Goal: Transaction & Acquisition: Subscribe to service/newsletter

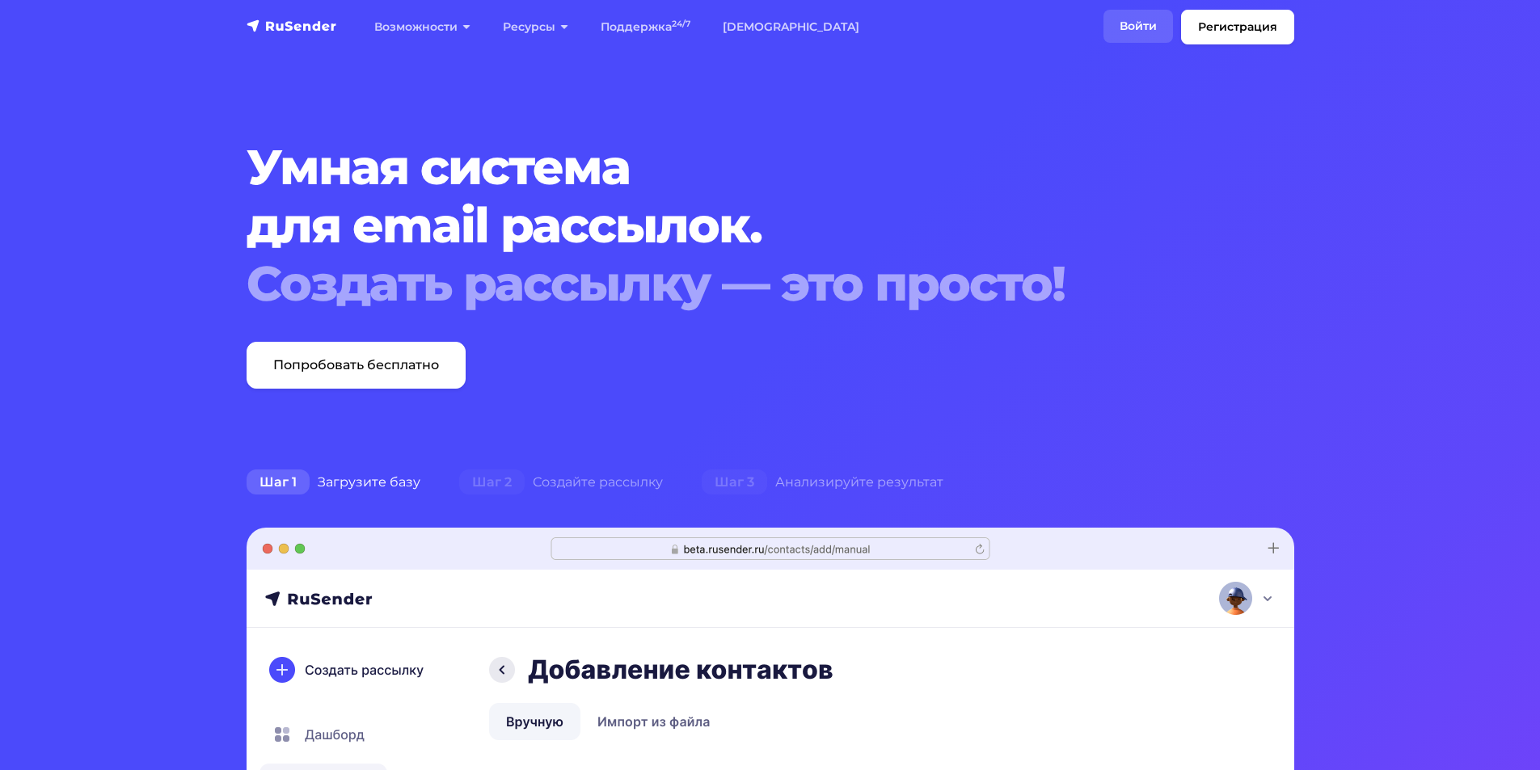
click at [1138, 27] on link "Войти" at bounding box center [1138, 26] width 70 height 33
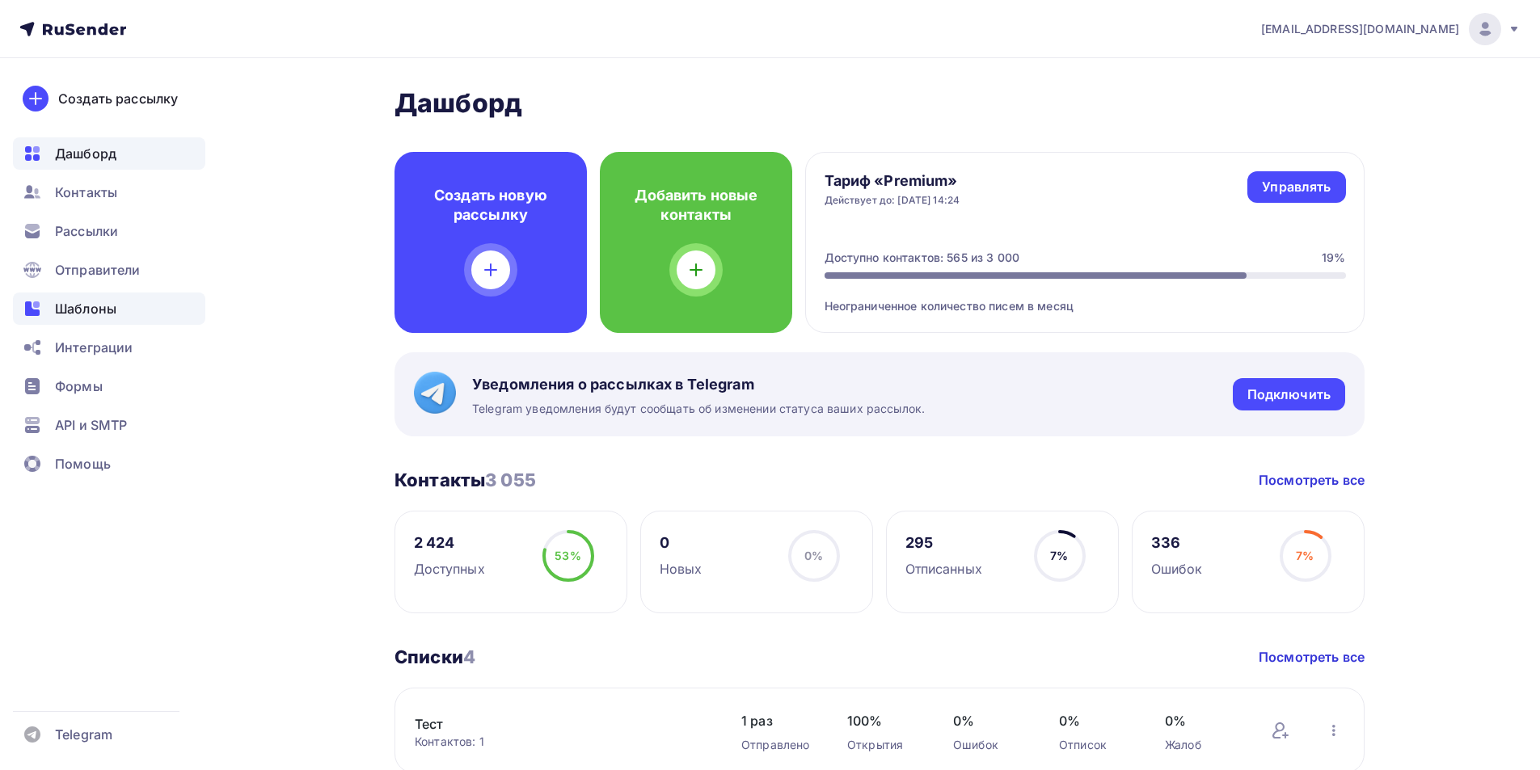
click at [78, 314] on span "Шаблоны" at bounding box center [85, 308] width 61 height 19
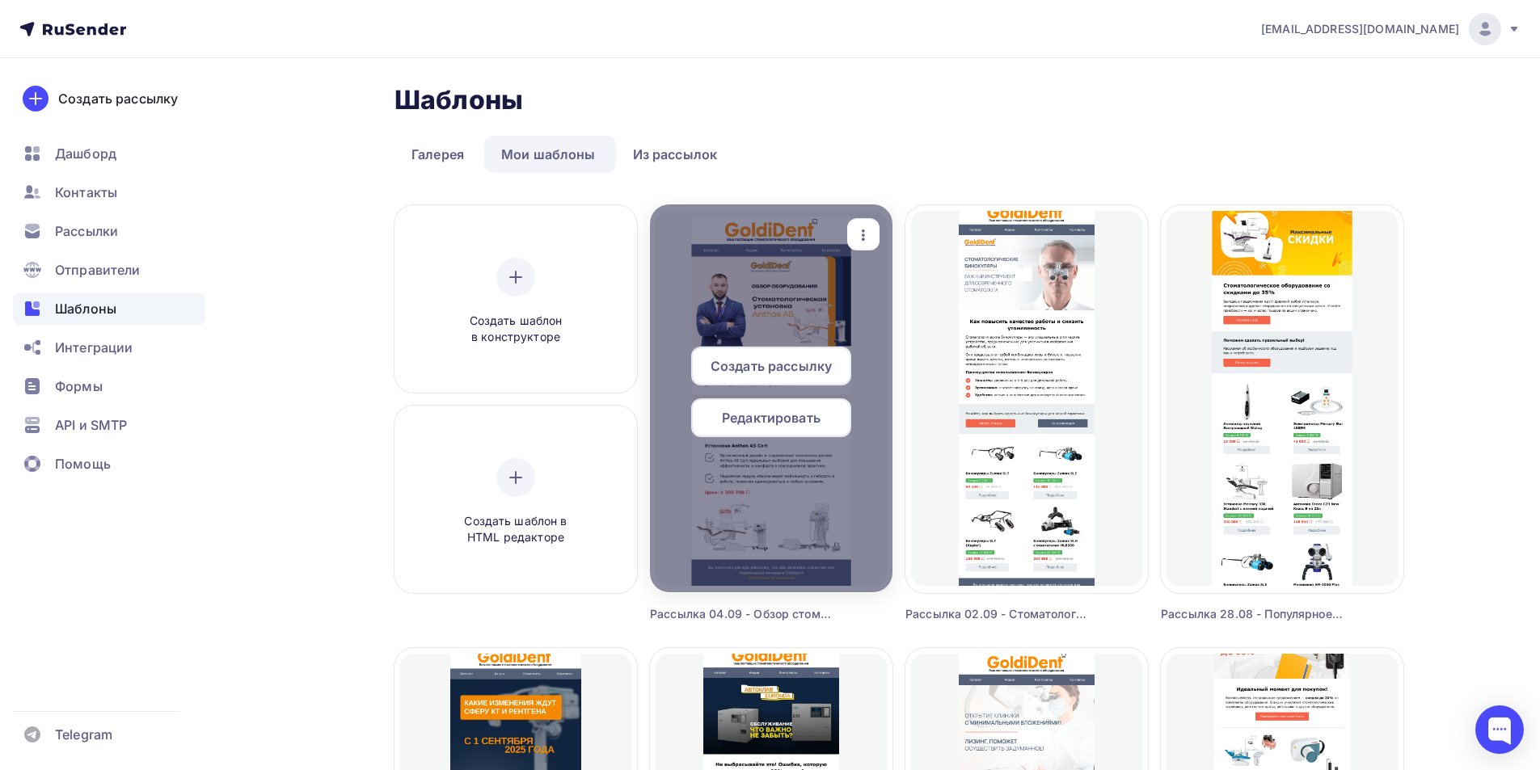
click at [804, 361] on span "Создать рассылку" at bounding box center [771, 365] width 121 height 19
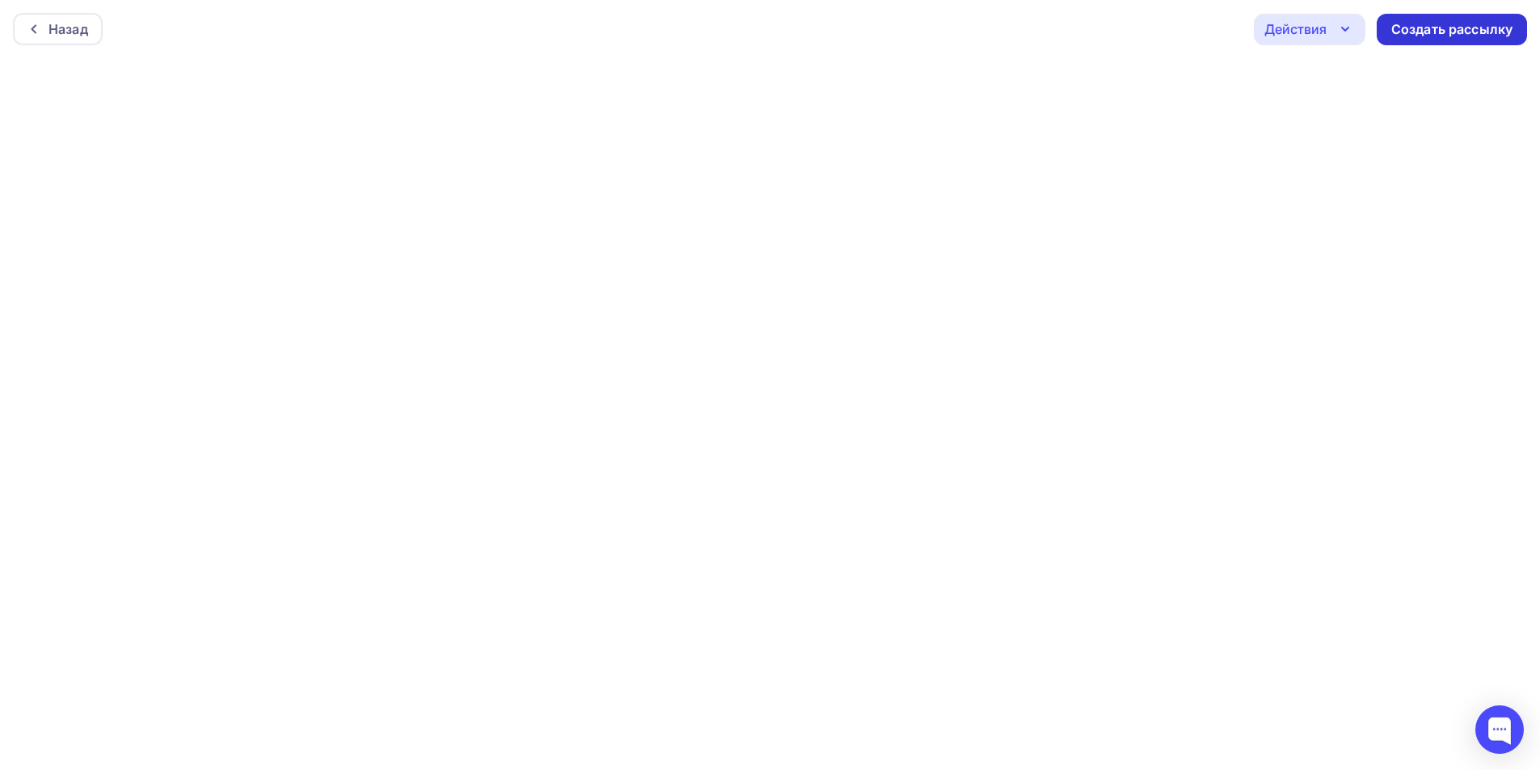
click at [1425, 24] on div "Создать рассылку" at bounding box center [1451, 29] width 121 height 19
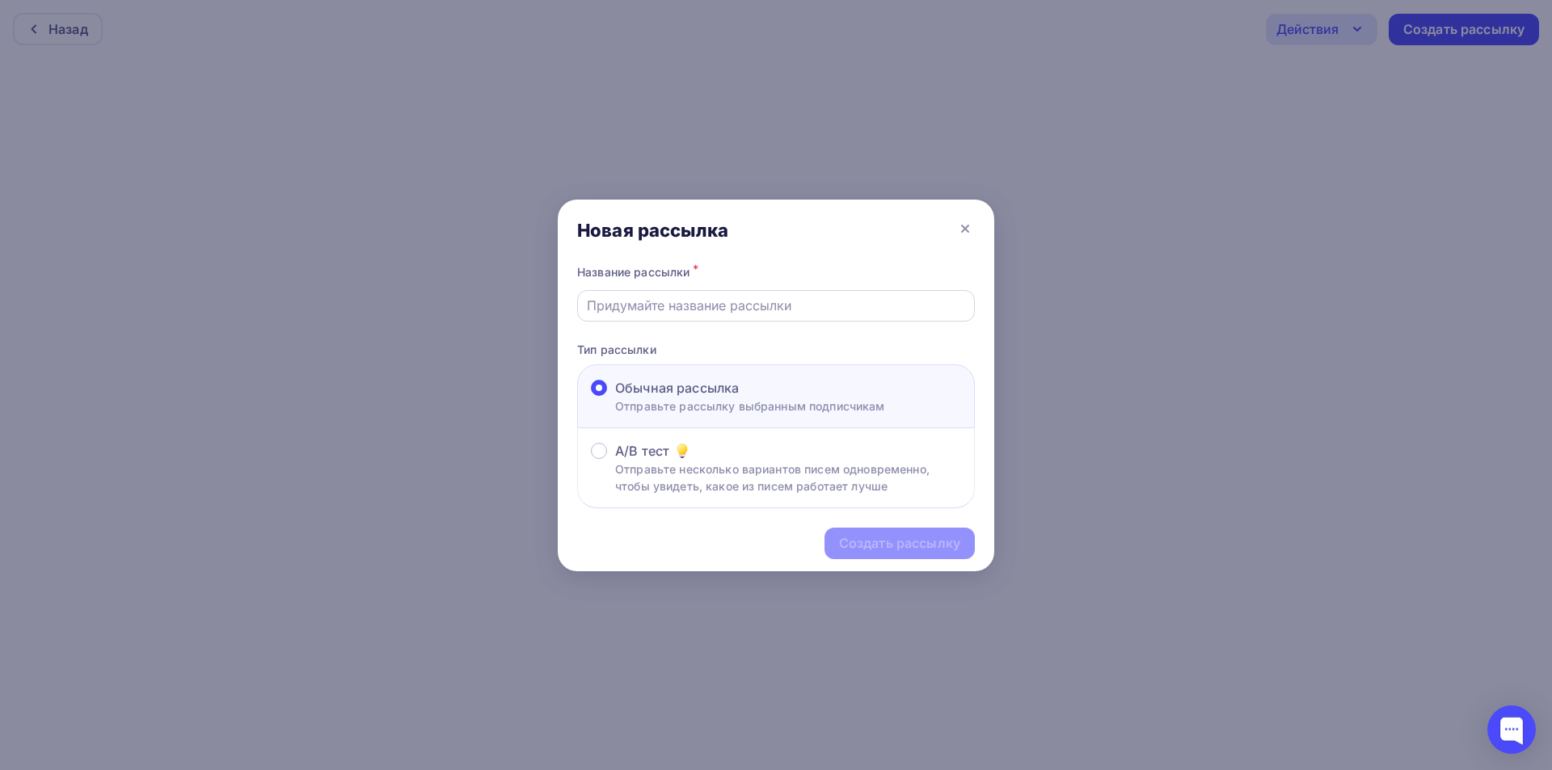
drag, startPoint x: 673, startPoint y: 297, endPoint x: 673, endPoint y: 306, distance: 8.9
click at [673, 297] on input "text" at bounding box center [776, 305] width 379 height 19
click at [660, 304] on input "Рассылка 07.08 - Тест" at bounding box center [776, 305] width 379 height 19
click at [723, 306] on input "Рассылка 04.09 - Тест" at bounding box center [776, 305] width 379 height 19
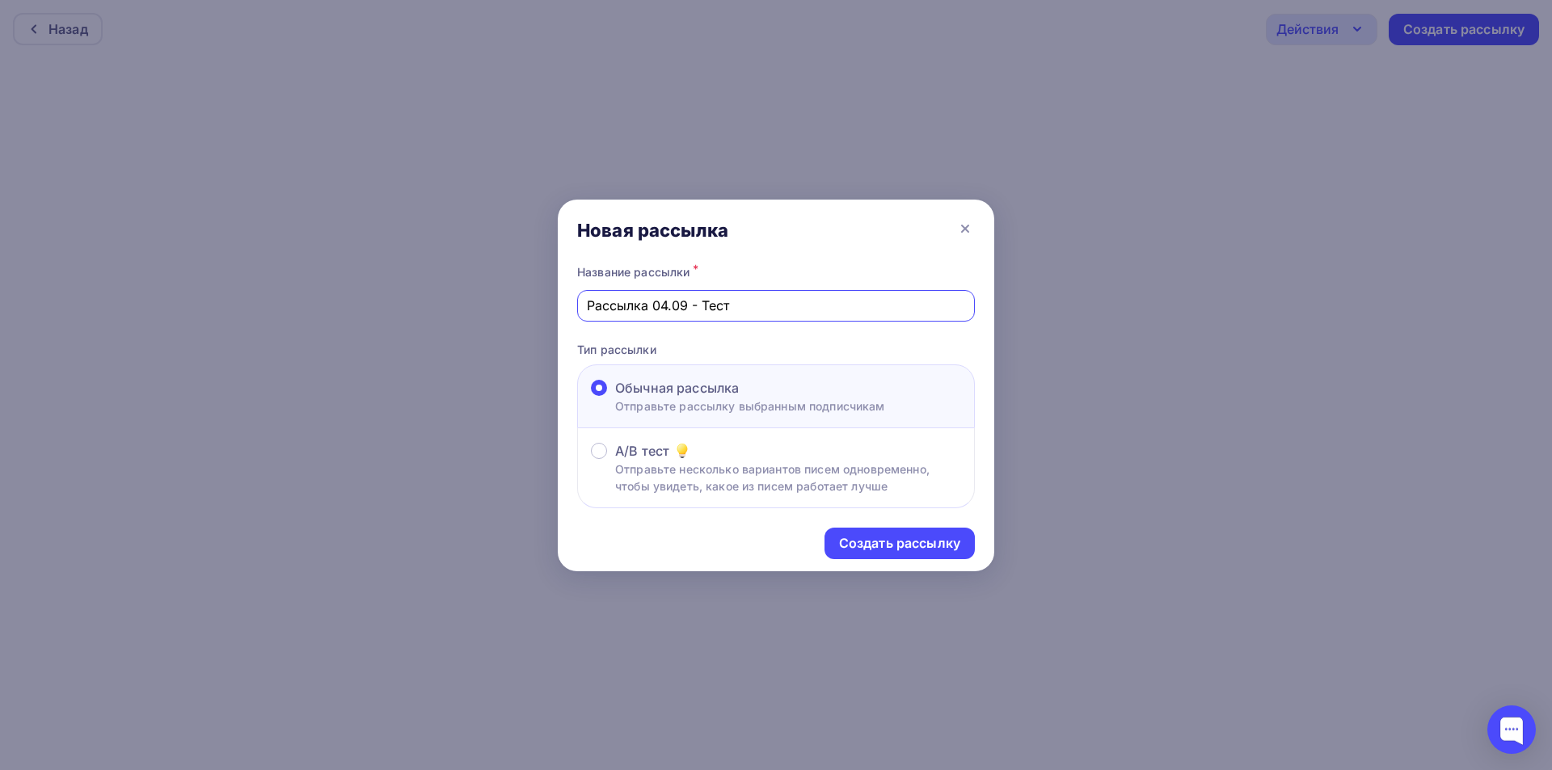
paste input "идеообзор новой стоматологической установки Anthos A5 Cart"
type input "Рассылка 04.09 - Видеообзор новой стоматологической установки Anthos A5 Cart"
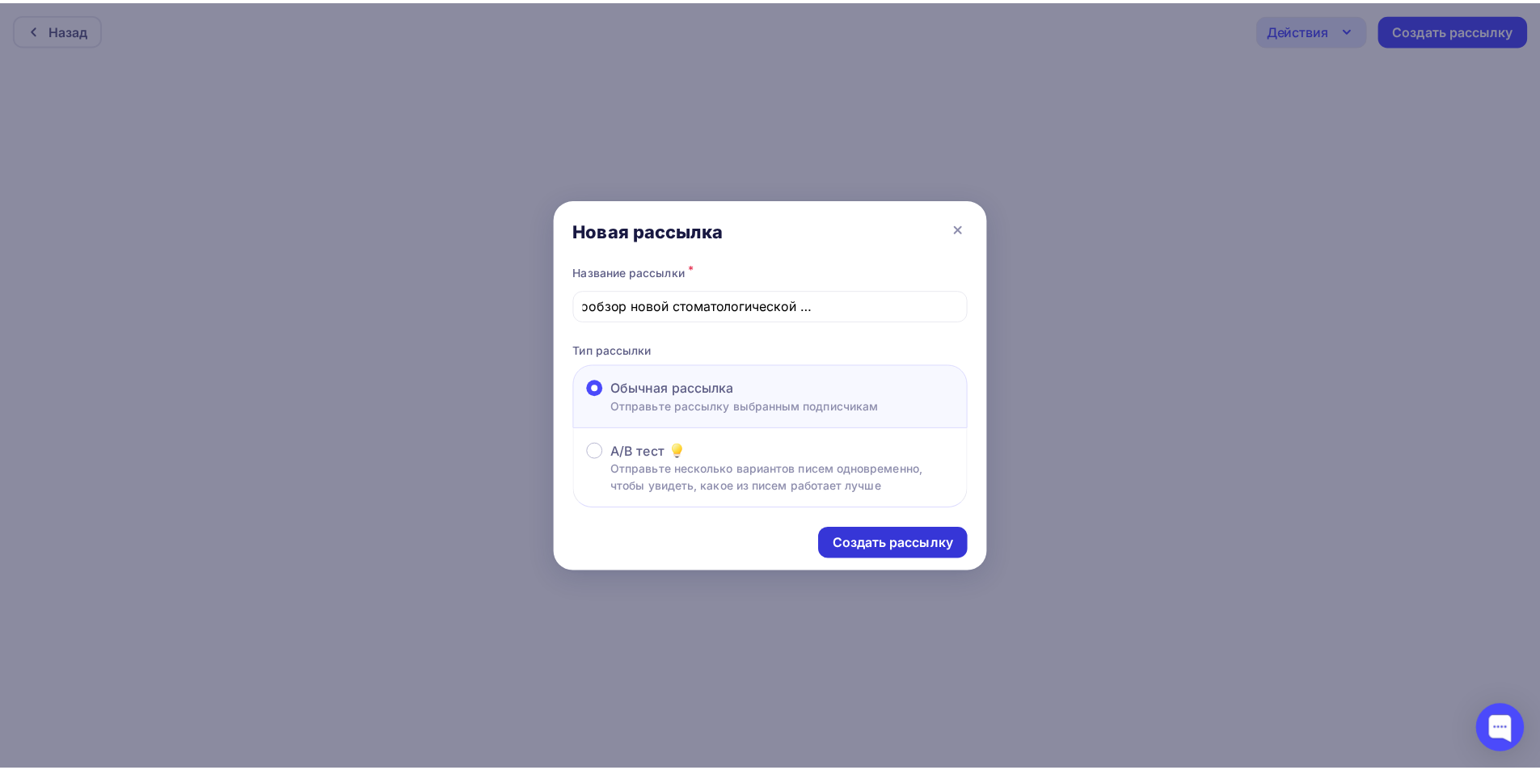
scroll to position [0, 0]
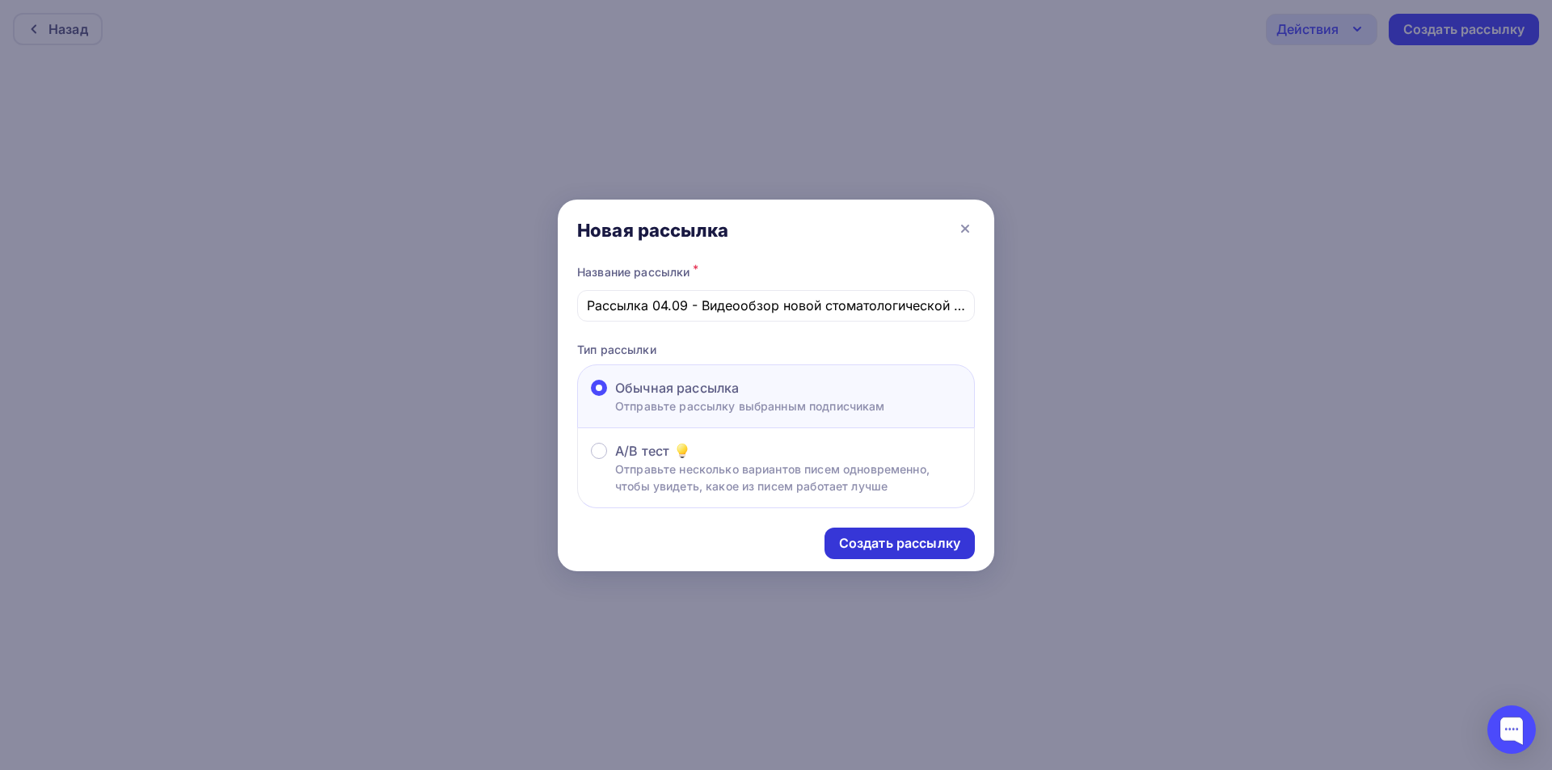
click at [939, 540] on div "Создать рассылку" at bounding box center [899, 543] width 121 height 19
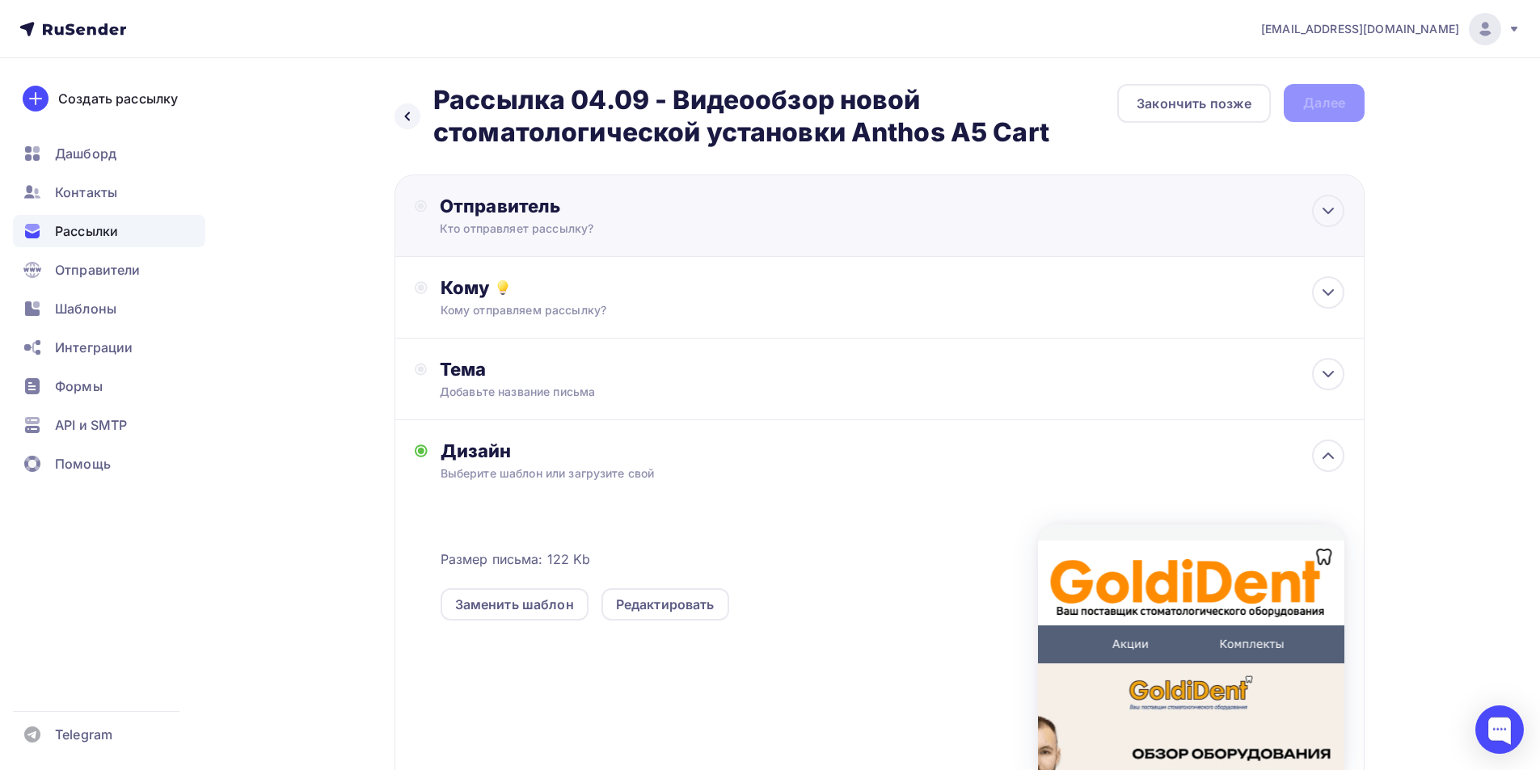
click at [745, 227] on div "Кто отправляет рассылку?" at bounding box center [597, 229] width 315 height 16
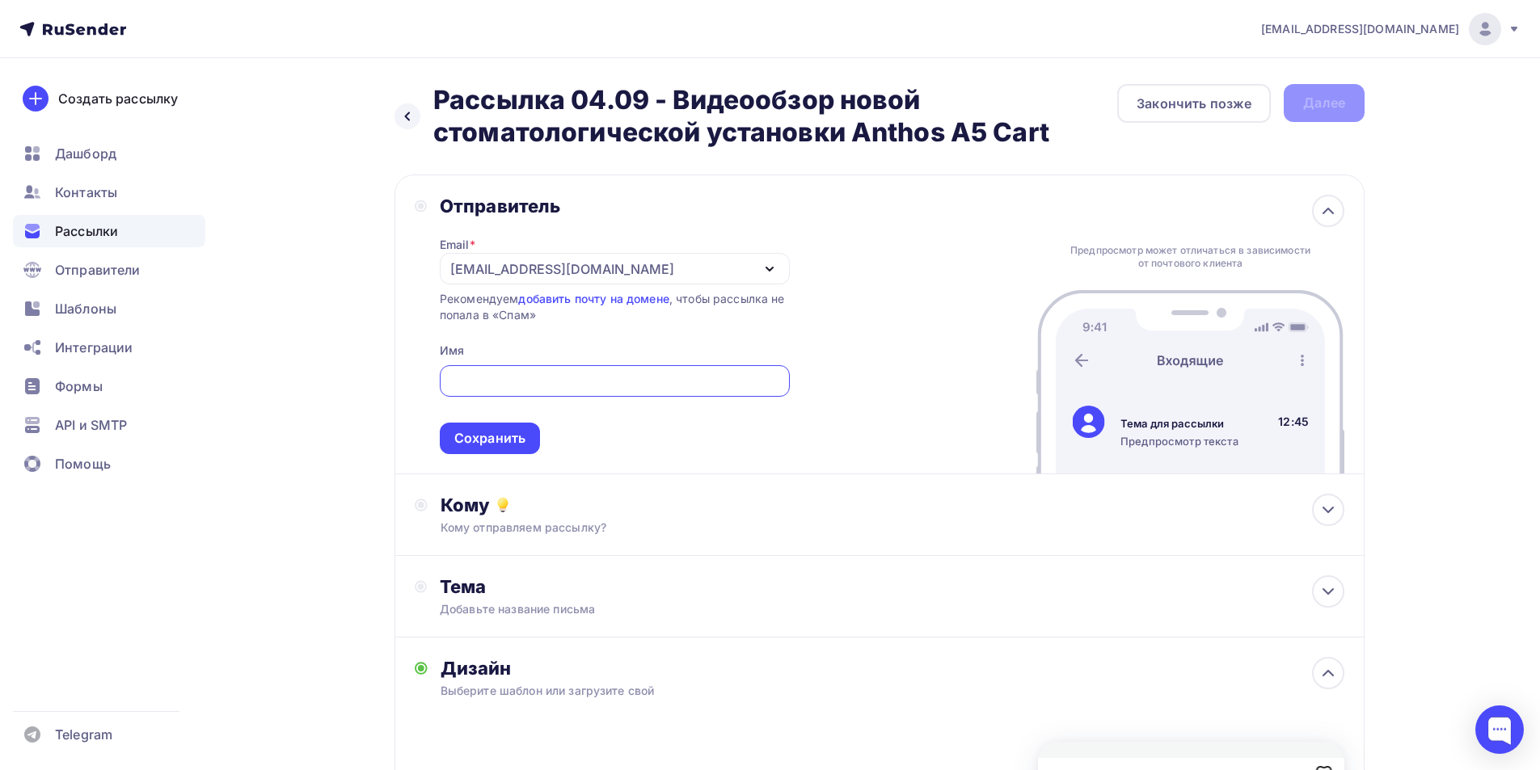
click at [584, 253] on div "[EMAIL_ADDRESS][DOMAIN_NAME]" at bounding box center [615, 269] width 350 height 32
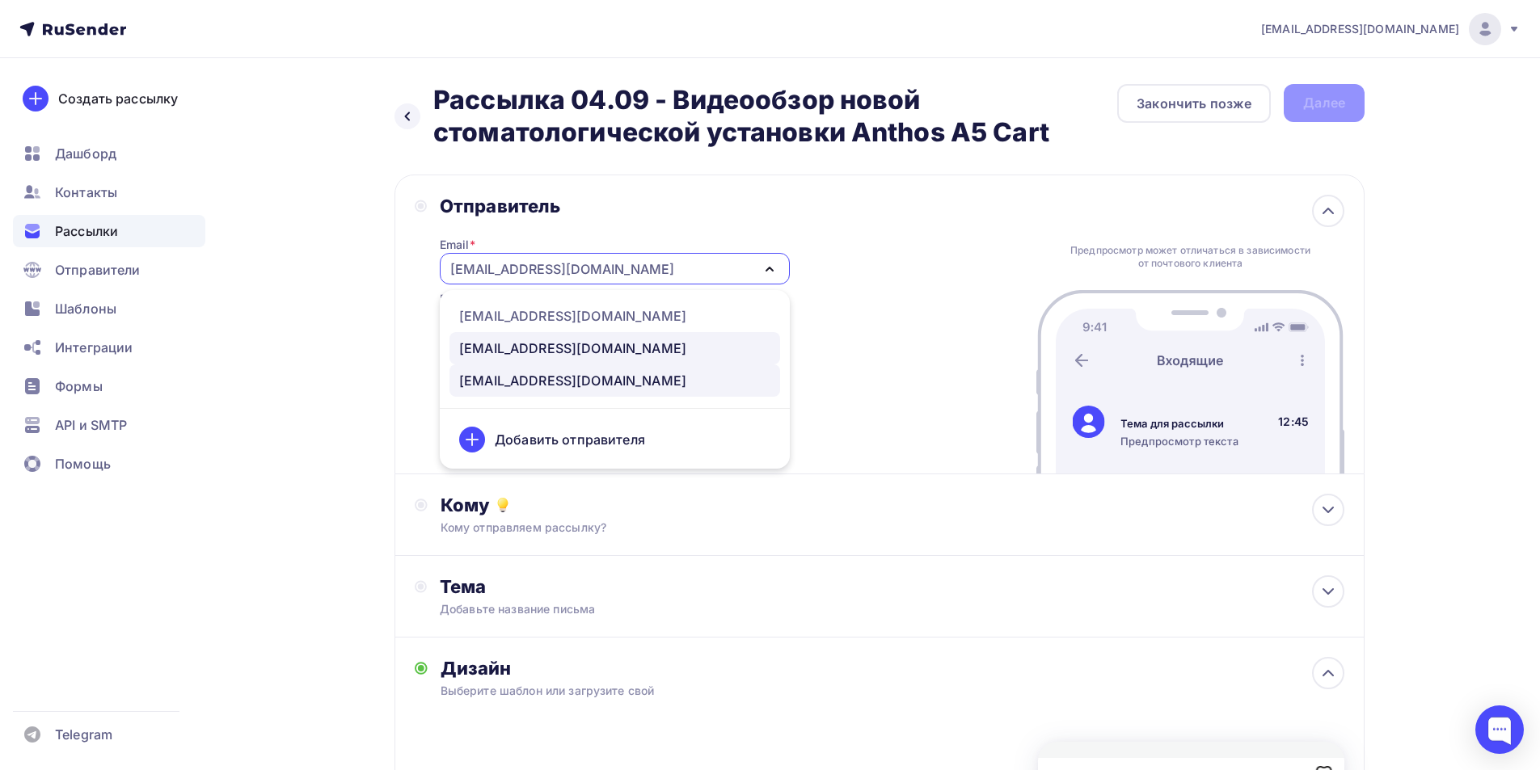
click at [568, 346] on div "[EMAIL_ADDRESS][DOMAIN_NAME]" at bounding box center [572, 348] width 227 height 19
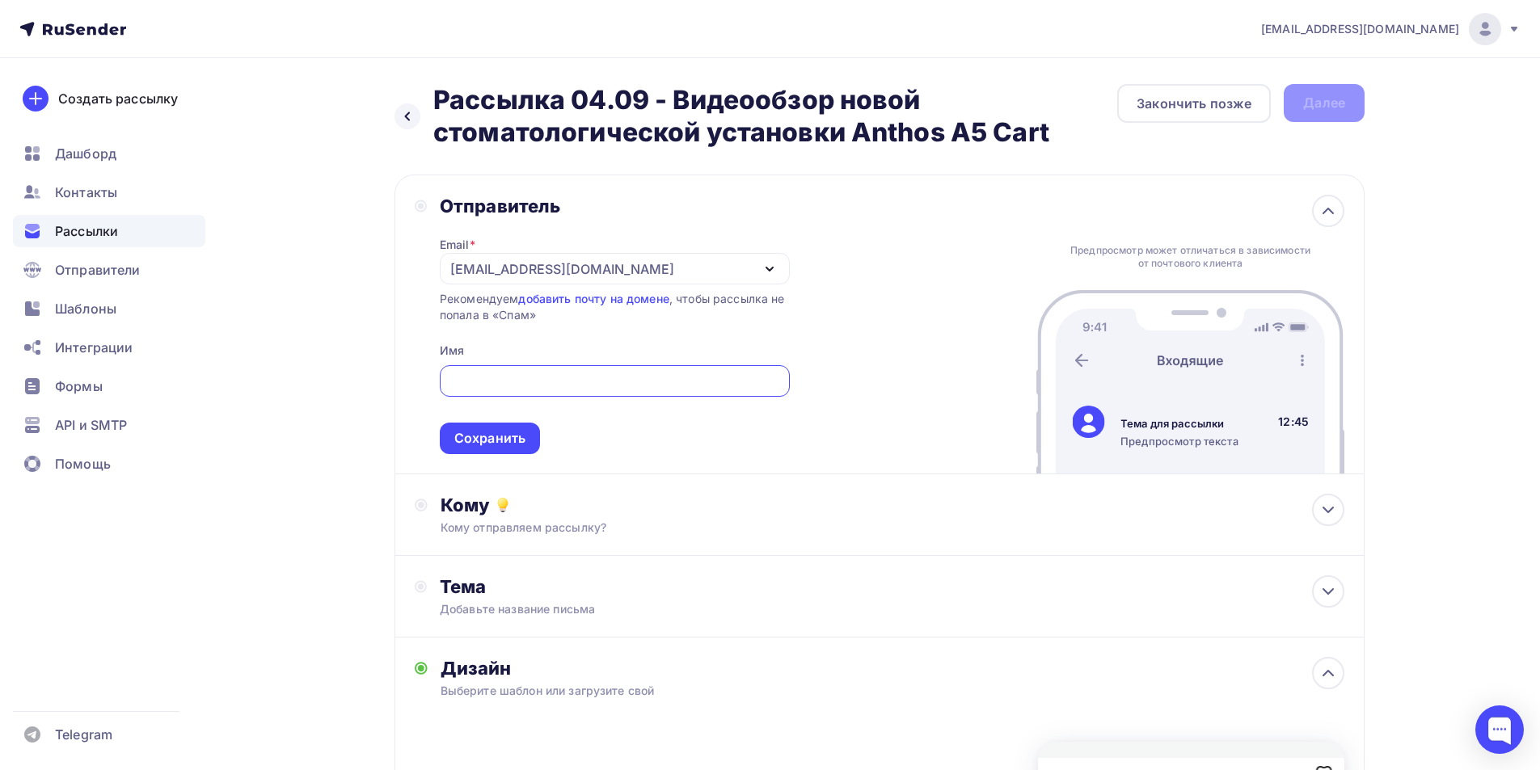
click at [567, 377] on input "text" at bounding box center [614, 381] width 331 height 19
type input "GoldiDent"
click at [521, 432] on div "Сохранить" at bounding box center [489, 438] width 71 height 19
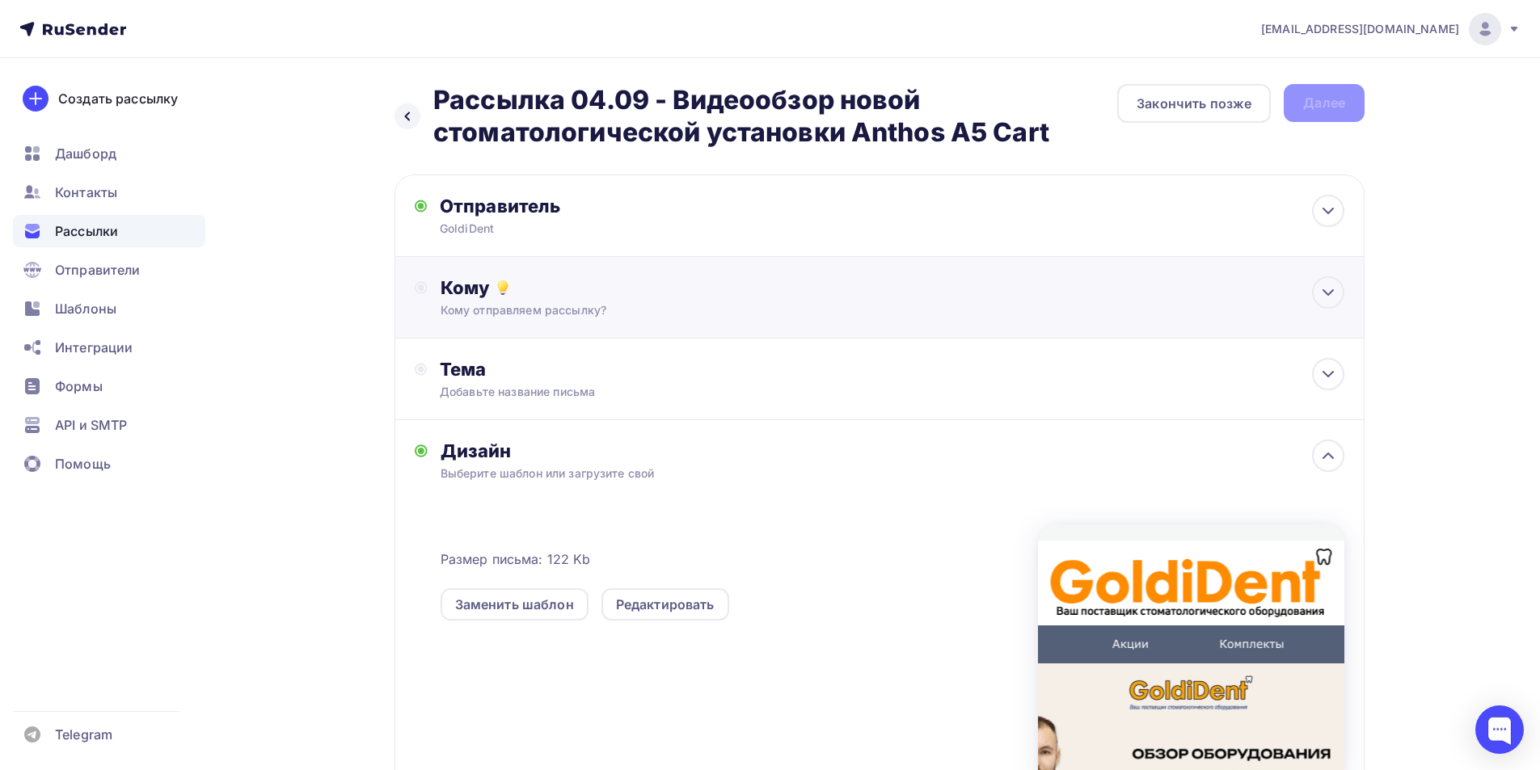
click at [519, 296] on div "Кому" at bounding box center [893, 287] width 904 height 23
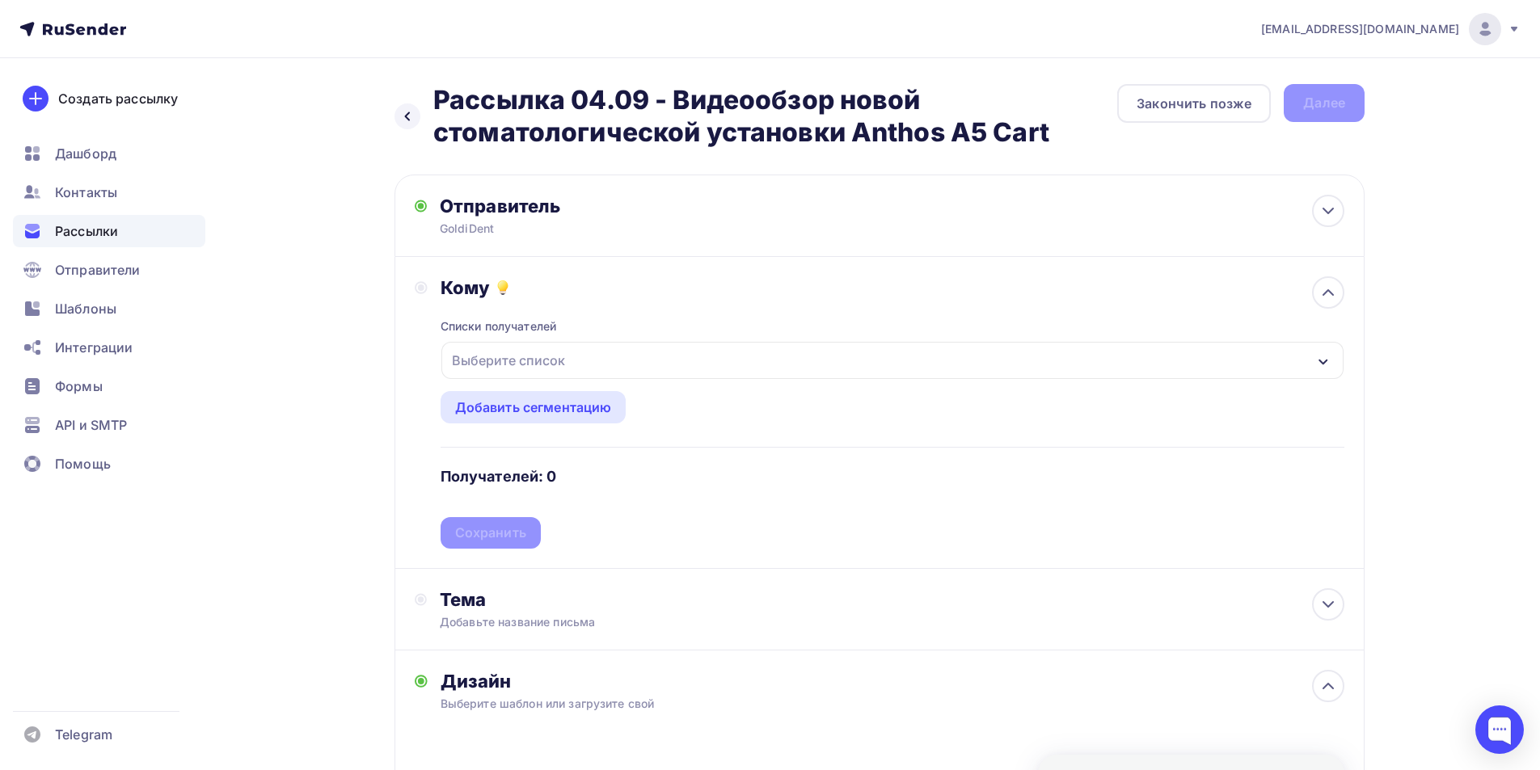
click at [549, 352] on div "Выберите список" at bounding box center [508, 360] width 126 height 29
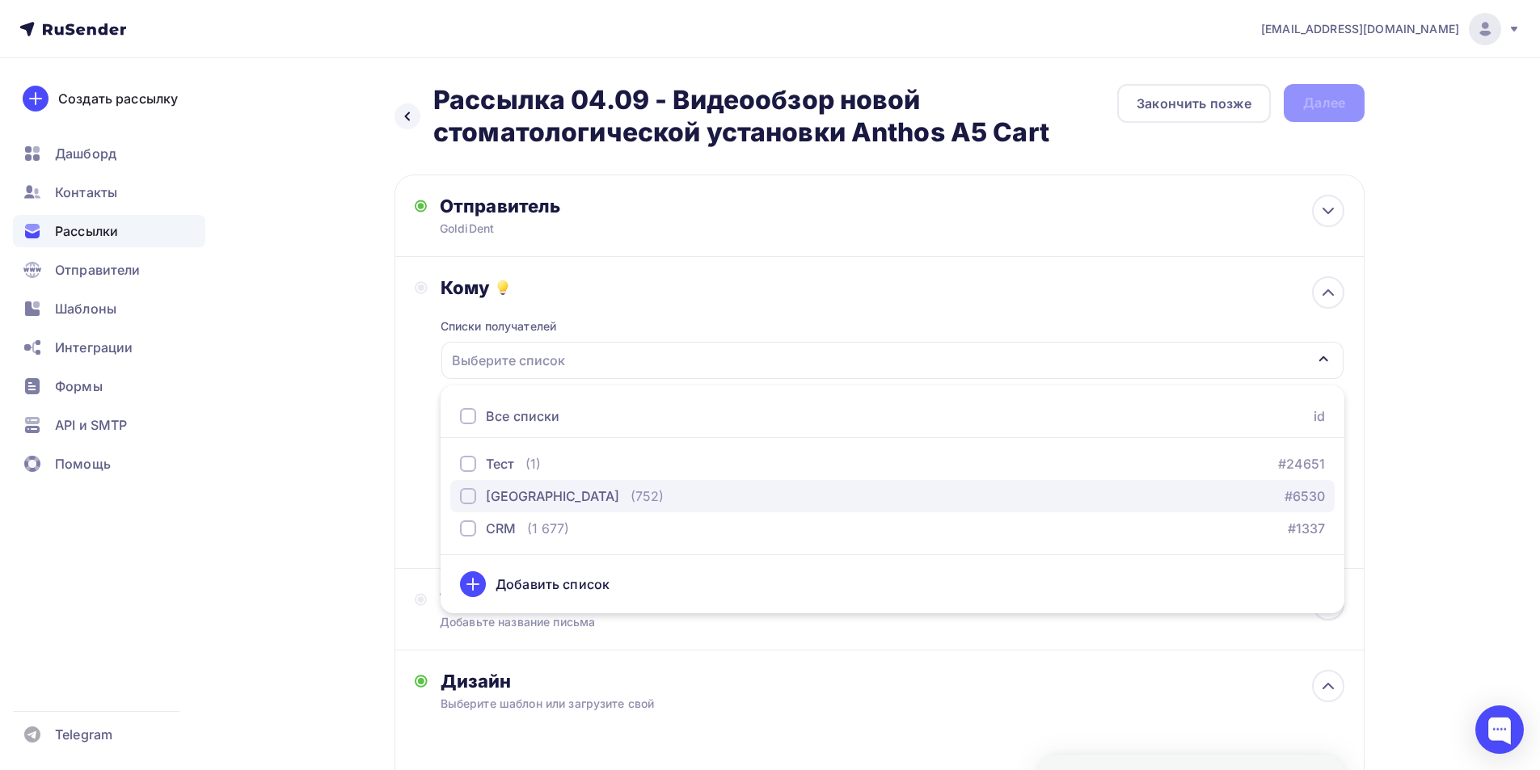
click at [483, 500] on div "[GEOGRAPHIC_DATA]" at bounding box center [539, 496] width 159 height 19
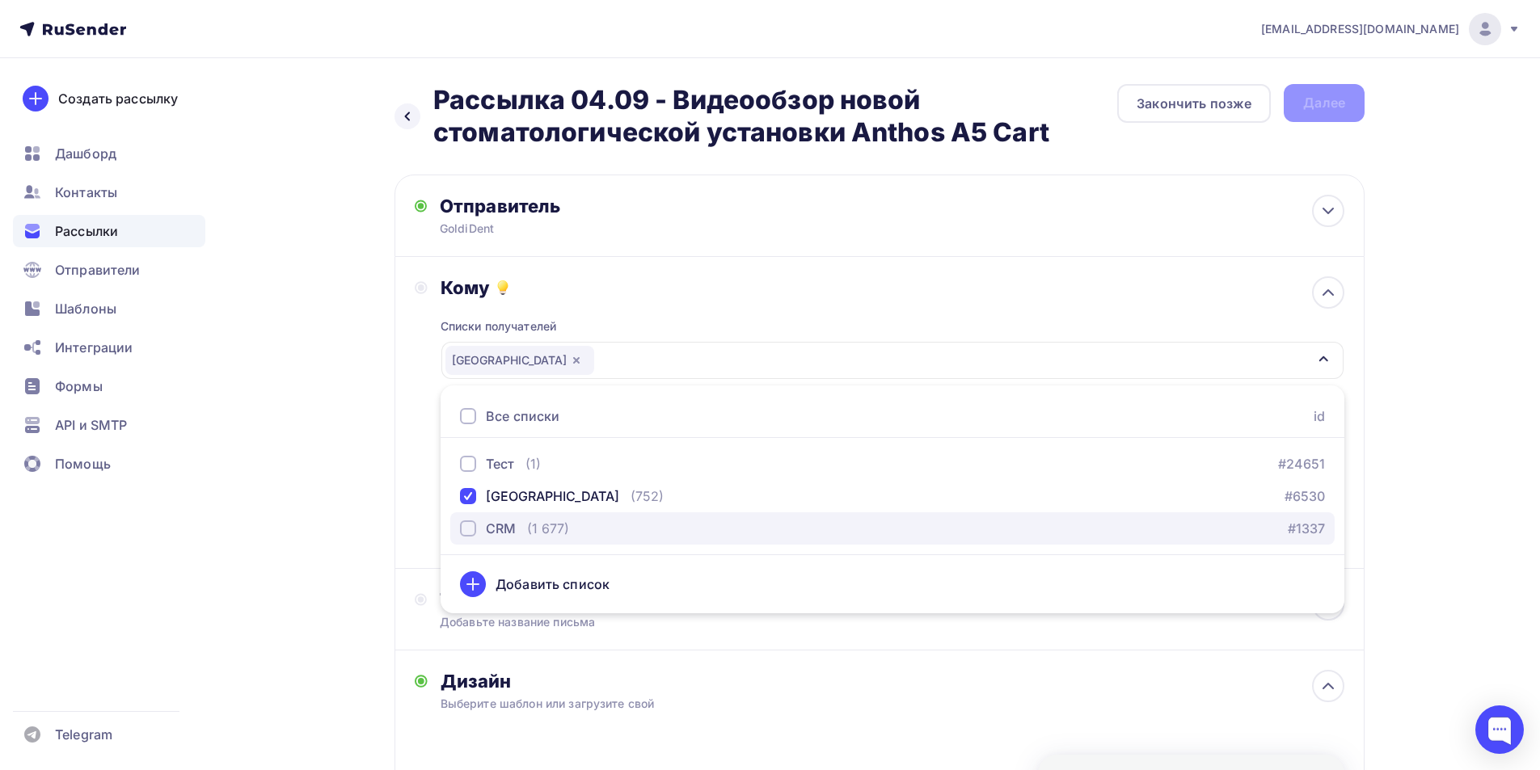
click at [494, 538] on button "CRM (1 677) #1337" at bounding box center [892, 529] width 884 height 32
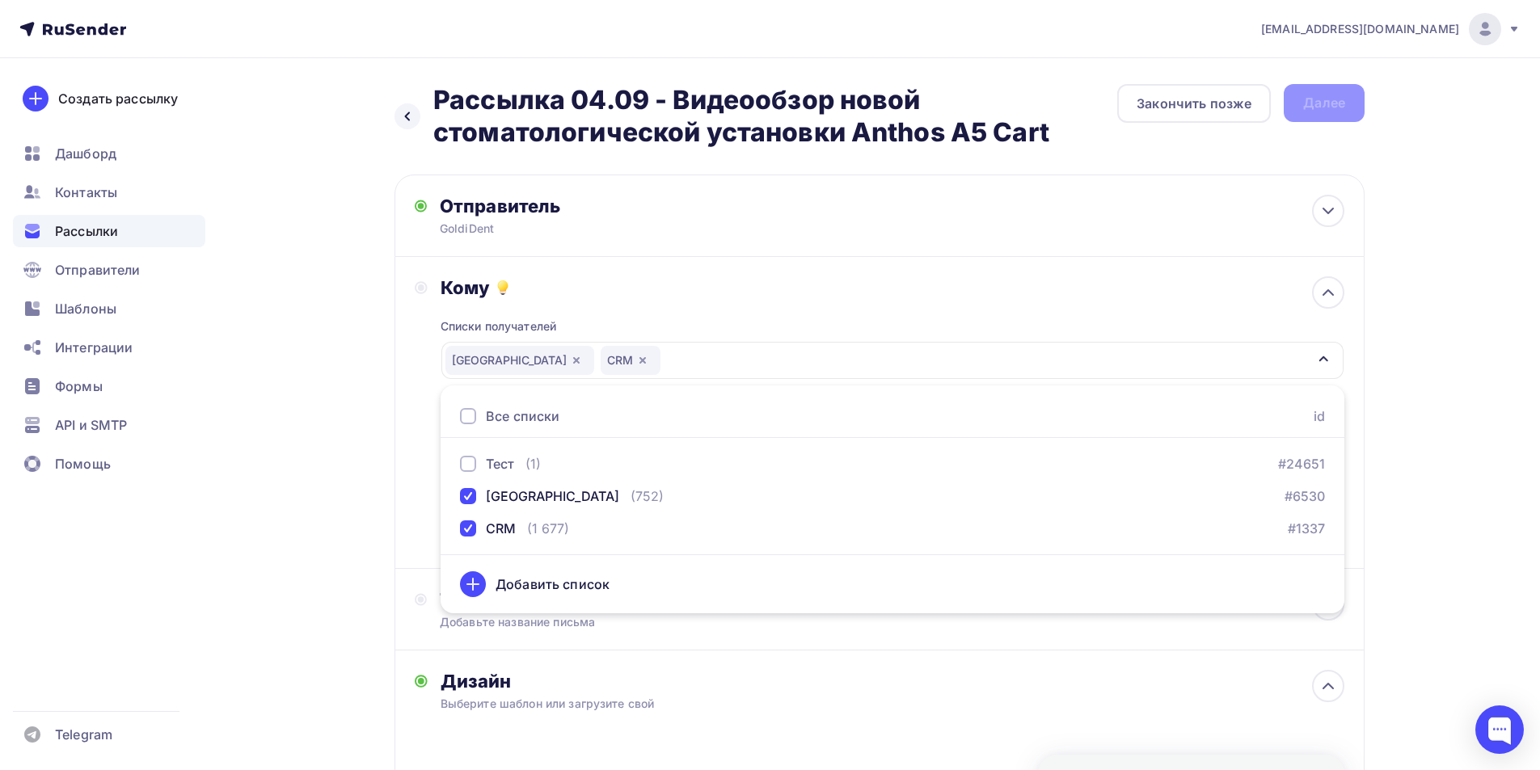
click at [394, 529] on div "Кому Списки получателей Москва CRM Все списки id Тест (1) #24651 Москва (752) #…" at bounding box center [879, 413] width 970 height 312
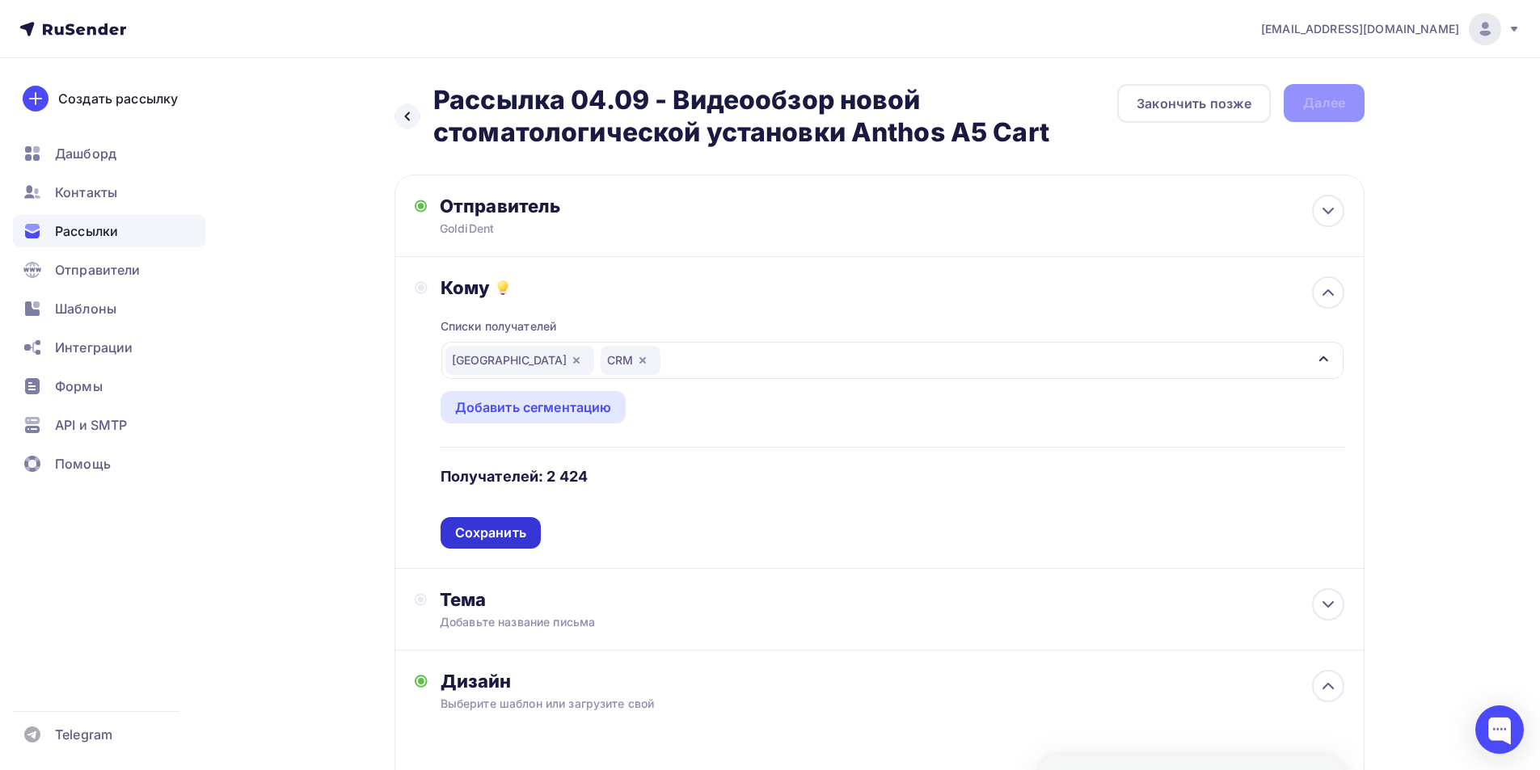
click at [521, 529] on div "Сохранить" at bounding box center [490, 533] width 71 height 19
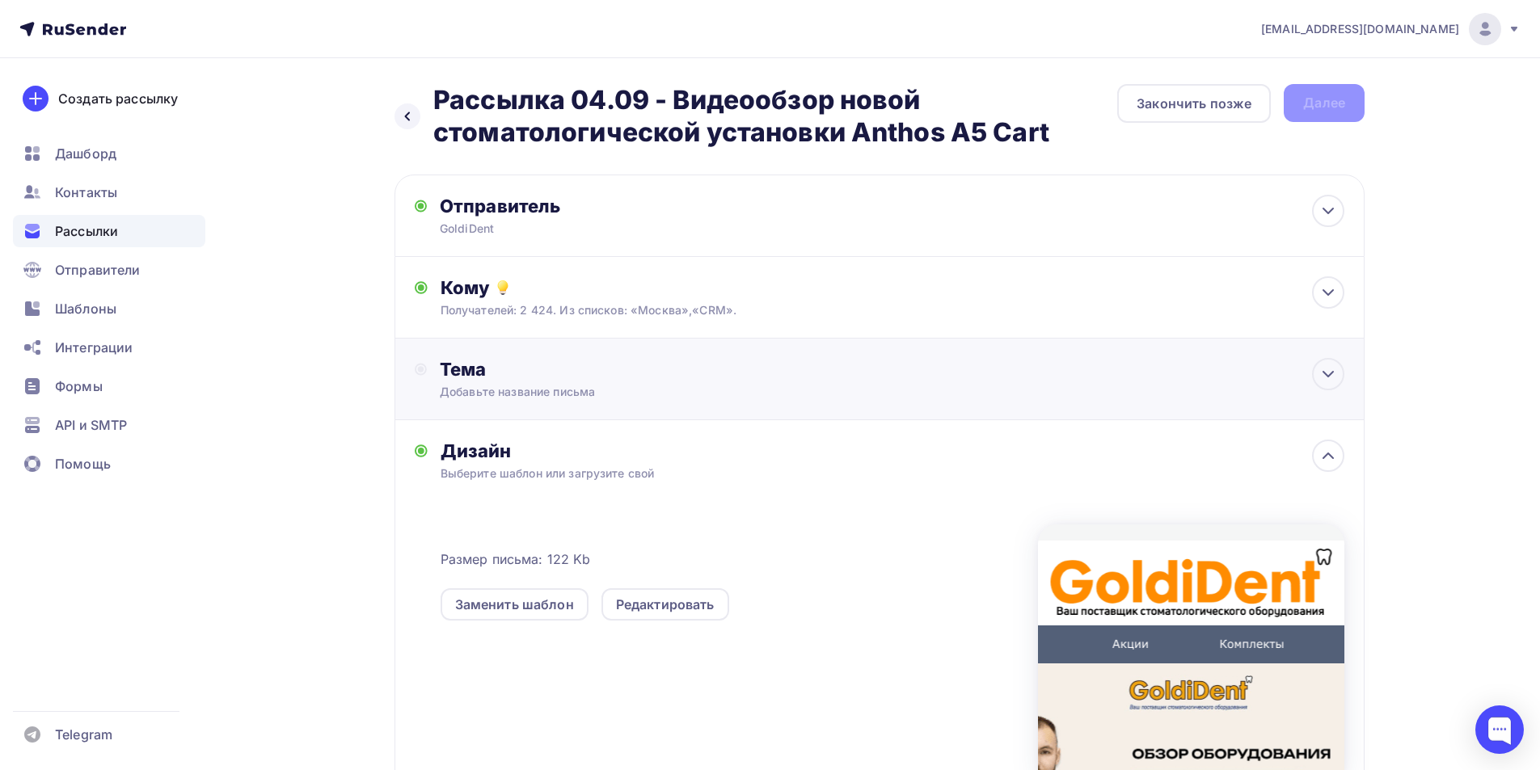
drag, startPoint x: 521, startPoint y: 378, endPoint x: 533, endPoint y: 384, distance: 12.7
click at [522, 378] on div "Тема" at bounding box center [599, 369] width 319 height 23
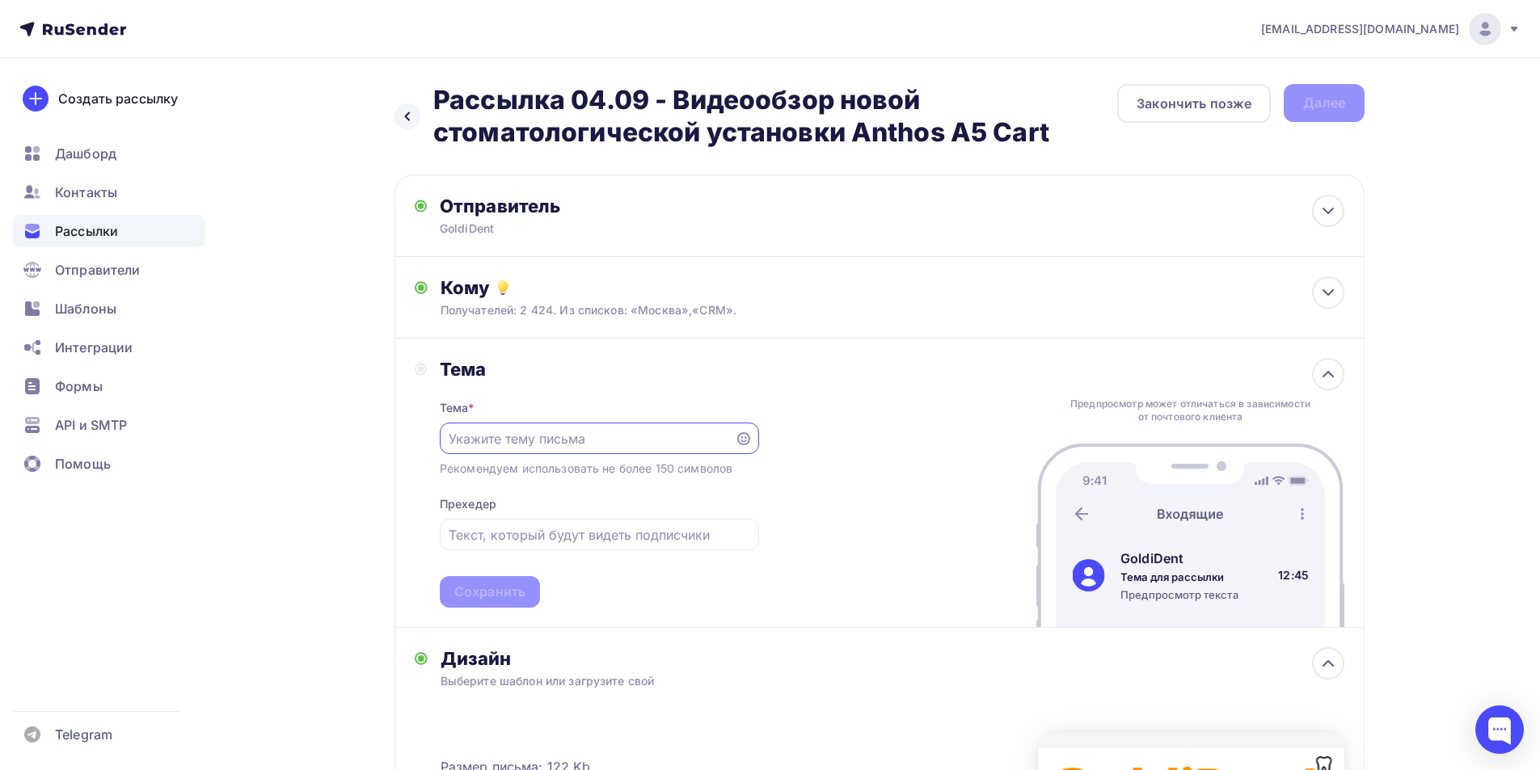
paste input "Установка Anthos А5 Cart: подробный видеообзор"
type input "Установка Anthos А5 Cart: подробный видеообзор"
click at [483, 601] on div "Сохранить" at bounding box center [489, 592] width 71 height 19
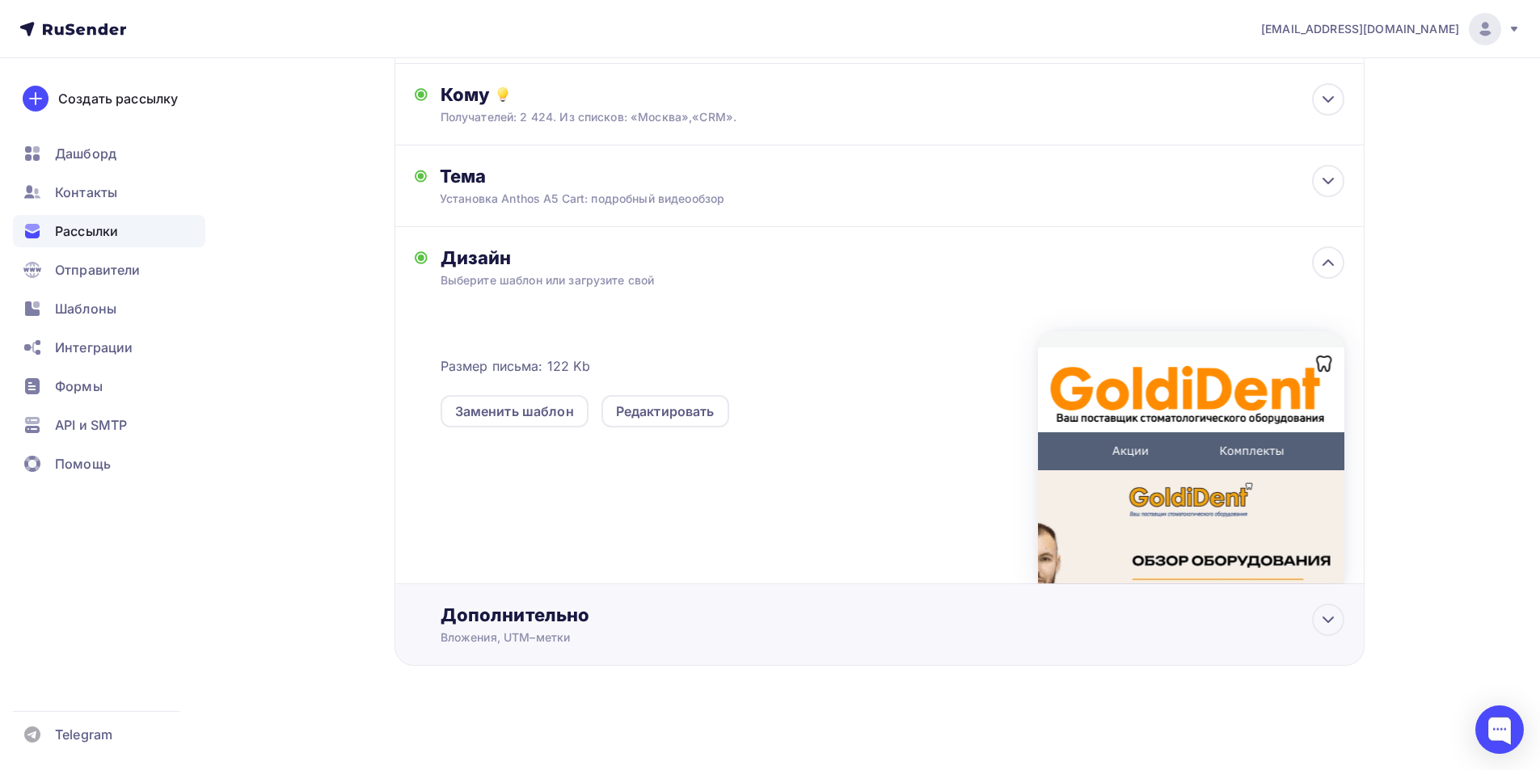
click at [598, 611] on div "Дополнительно" at bounding box center [893, 615] width 904 height 23
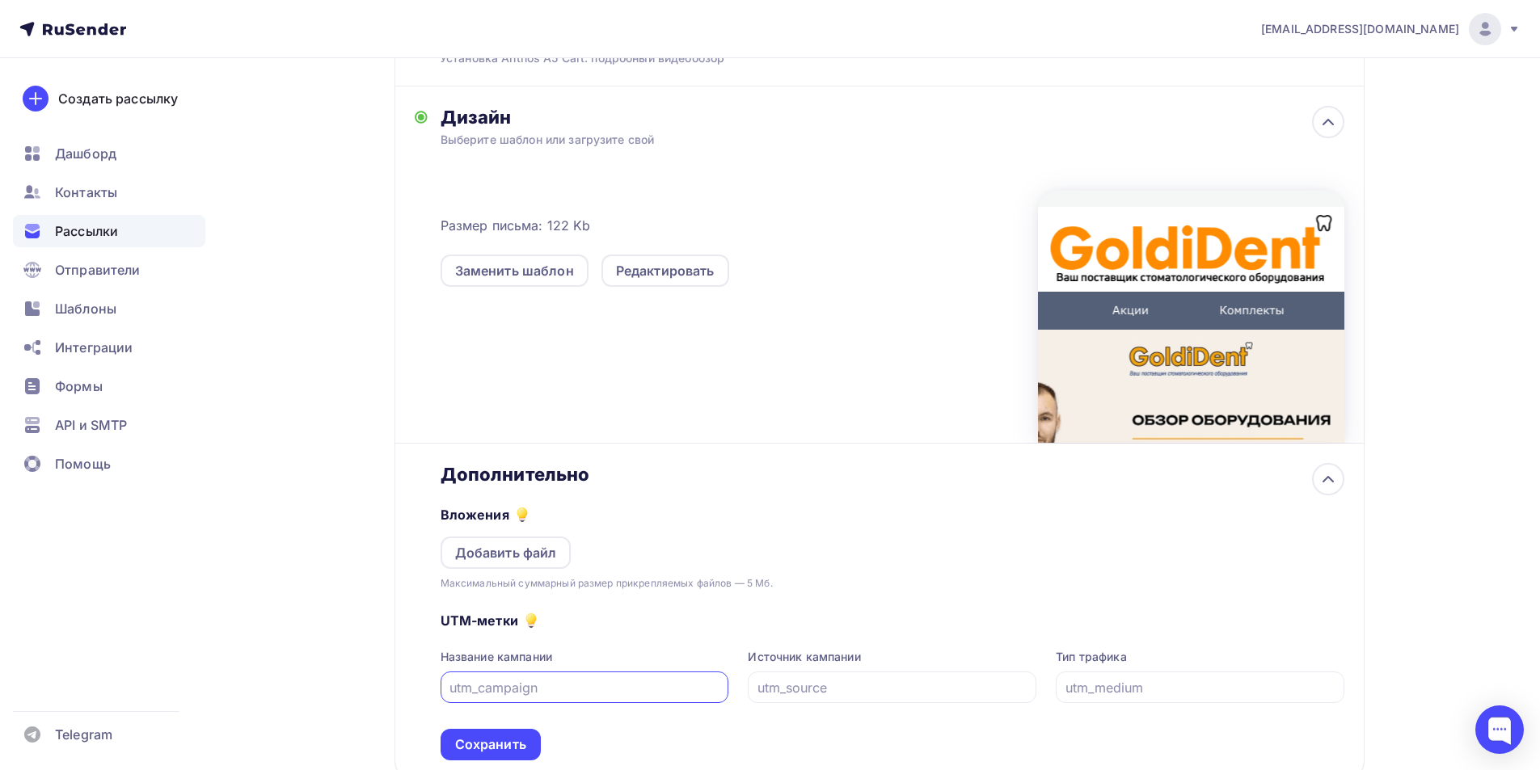
scroll to position [437, 0]
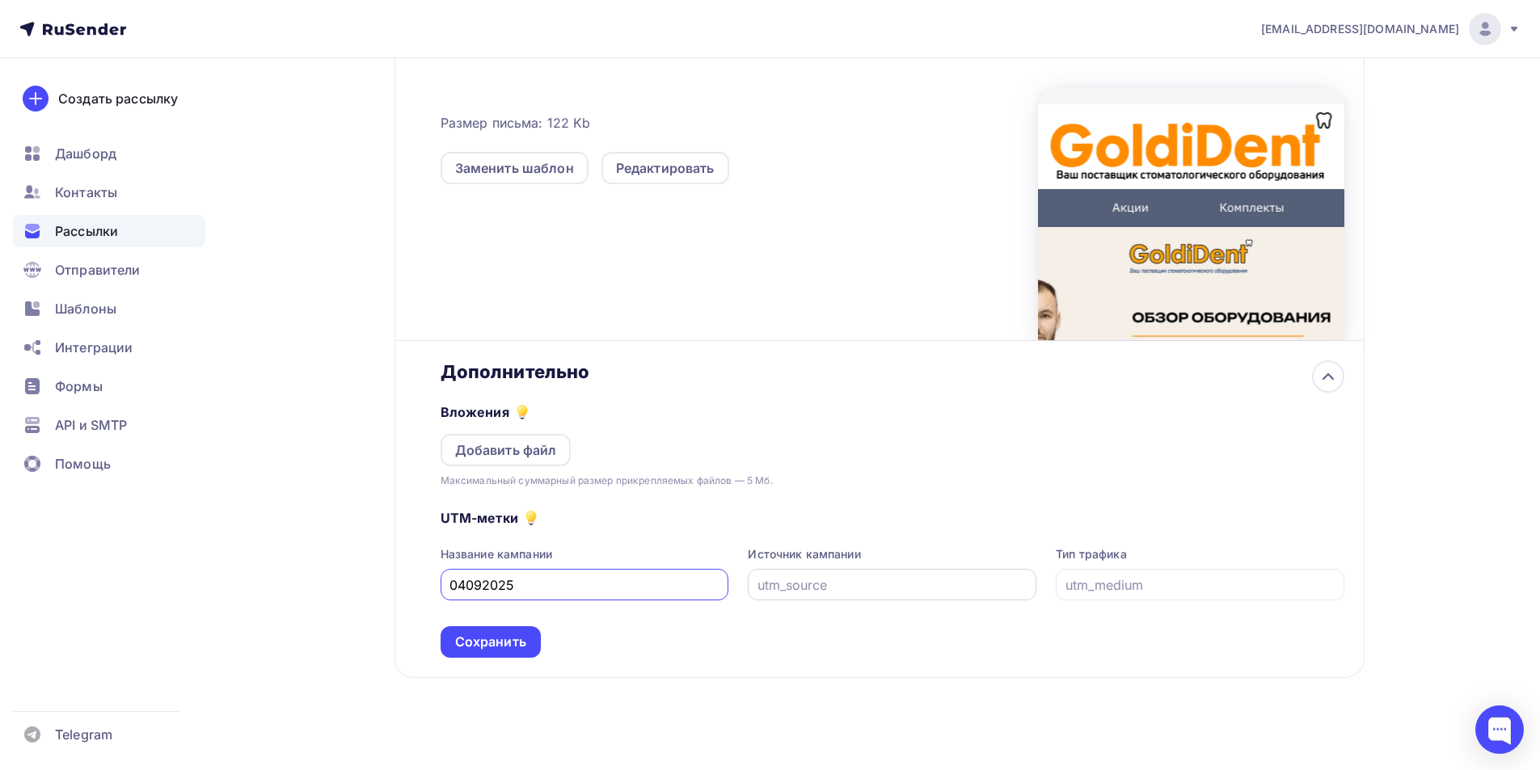
type input "04092025"
click at [907, 595] on input "text" at bounding box center [892, 585] width 270 height 19
type input "email"
drag, startPoint x: 820, startPoint y: 612, endPoint x: 731, endPoint y: 605, distance: 89.2
click at [708, 601] on div "Название кампании 04092025 Источник кампании email Тип трафика" at bounding box center [893, 573] width 904 height 54
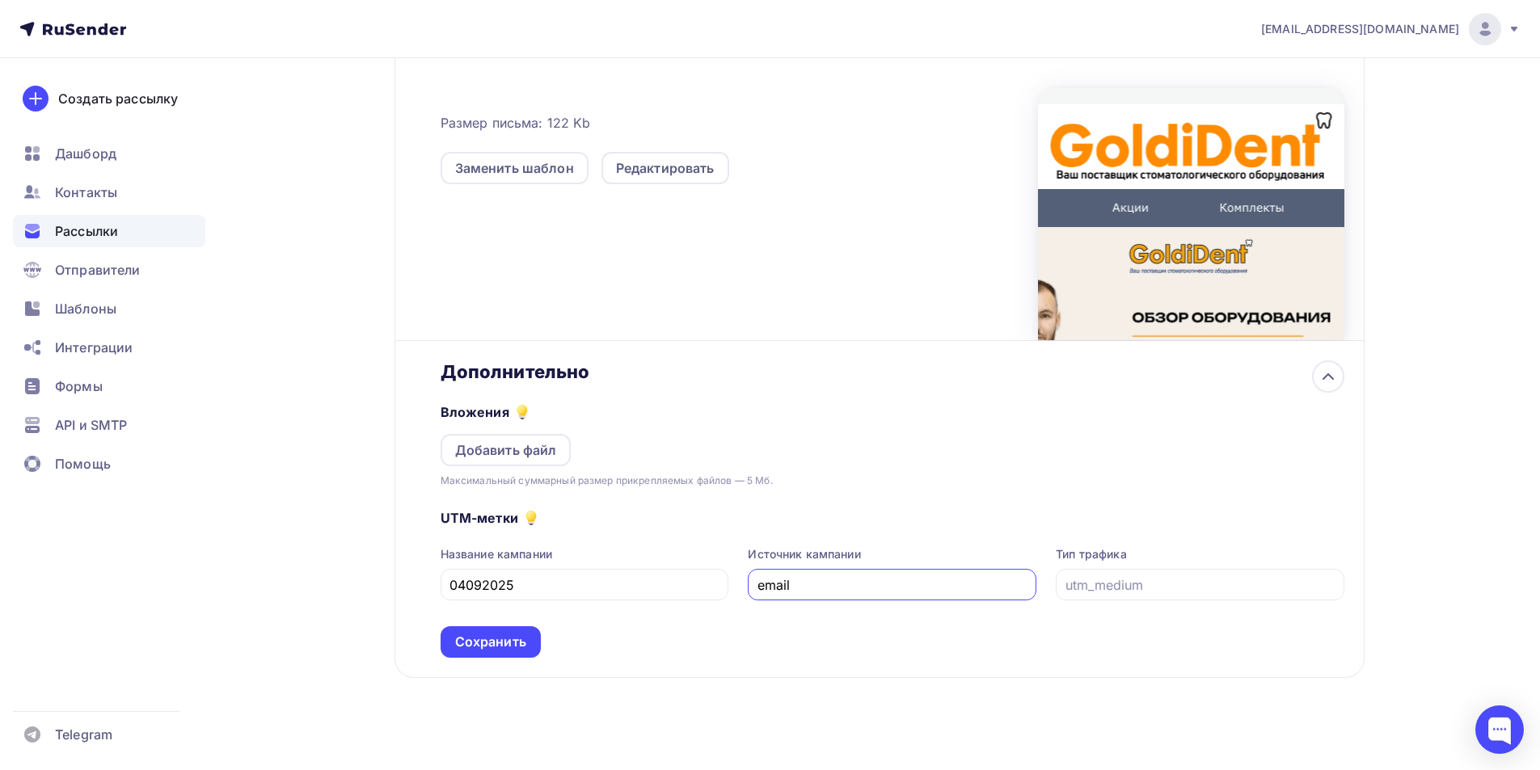
click at [772, 595] on input "email" at bounding box center [892, 585] width 270 height 19
drag, startPoint x: 806, startPoint y: 597, endPoint x: 687, endPoint y: 611, distance: 119.6
click at [682, 601] on div "Название кампании 04092025 Источник кампании email Тип трафика" at bounding box center [893, 573] width 904 height 54
drag, startPoint x: 1162, startPoint y: 593, endPoint x: 853, endPoint y: 622, distance: 310.2
click at [1160, 593] on input "text" at bounding box center [1200, 585] width 270 height 19
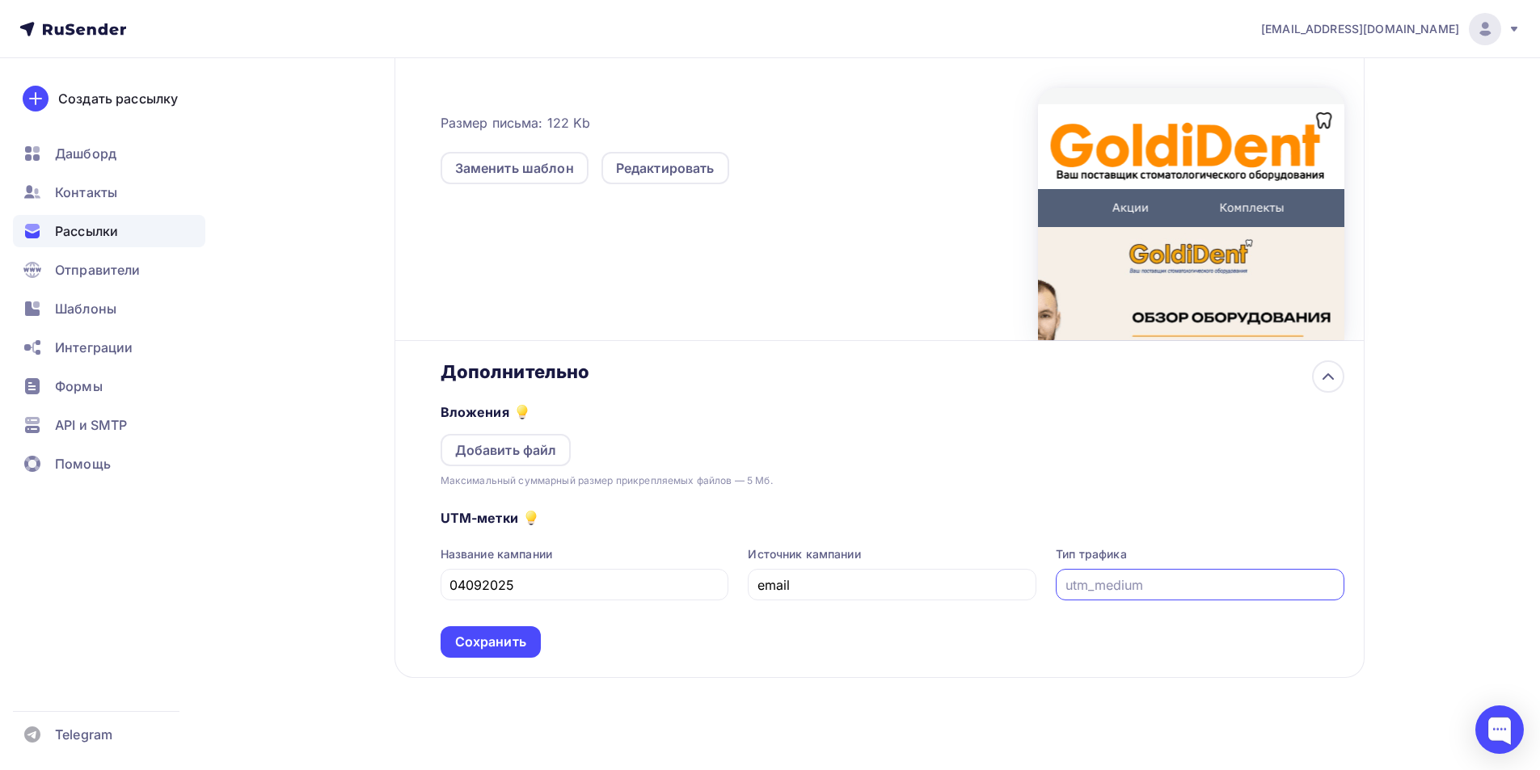
paste input "email"
type input "email"
click at [500, 652] on div "Сохранить" at bounding box center [490, 642] width 71 height 19
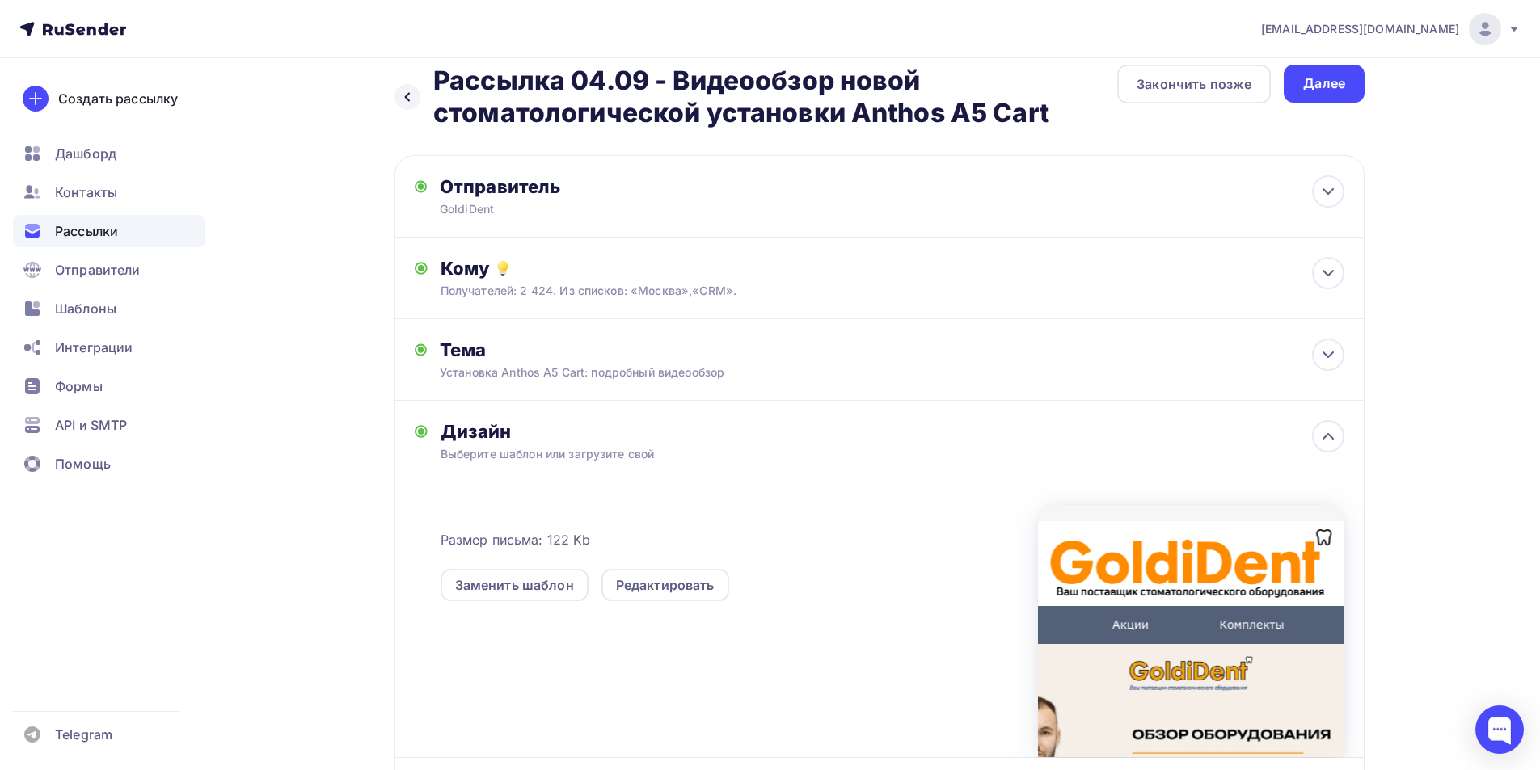
scroll to position [0, 0]
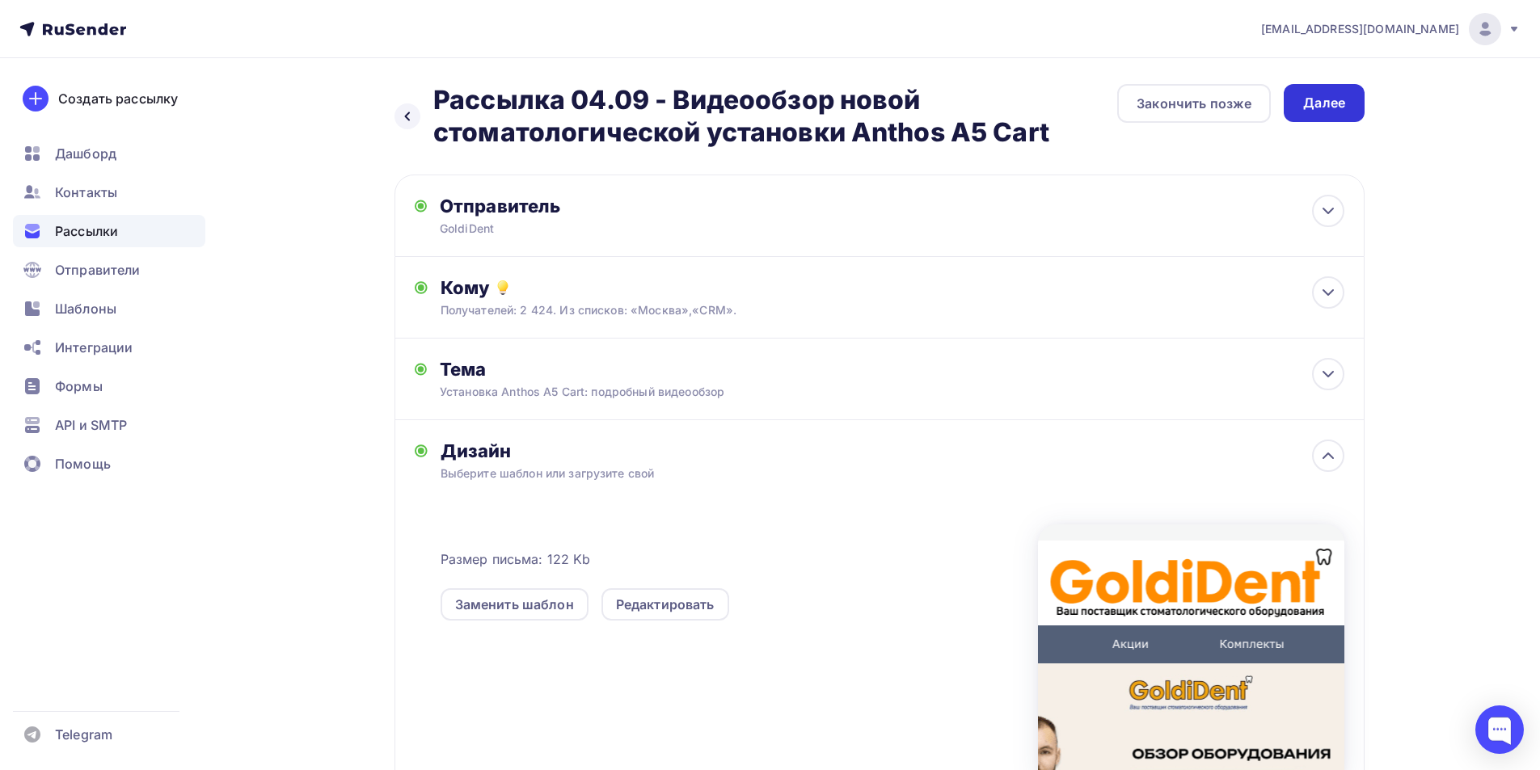
click at [1345, 112] on div "Далее" at bounding box center [1324, 103] width 81 height 38
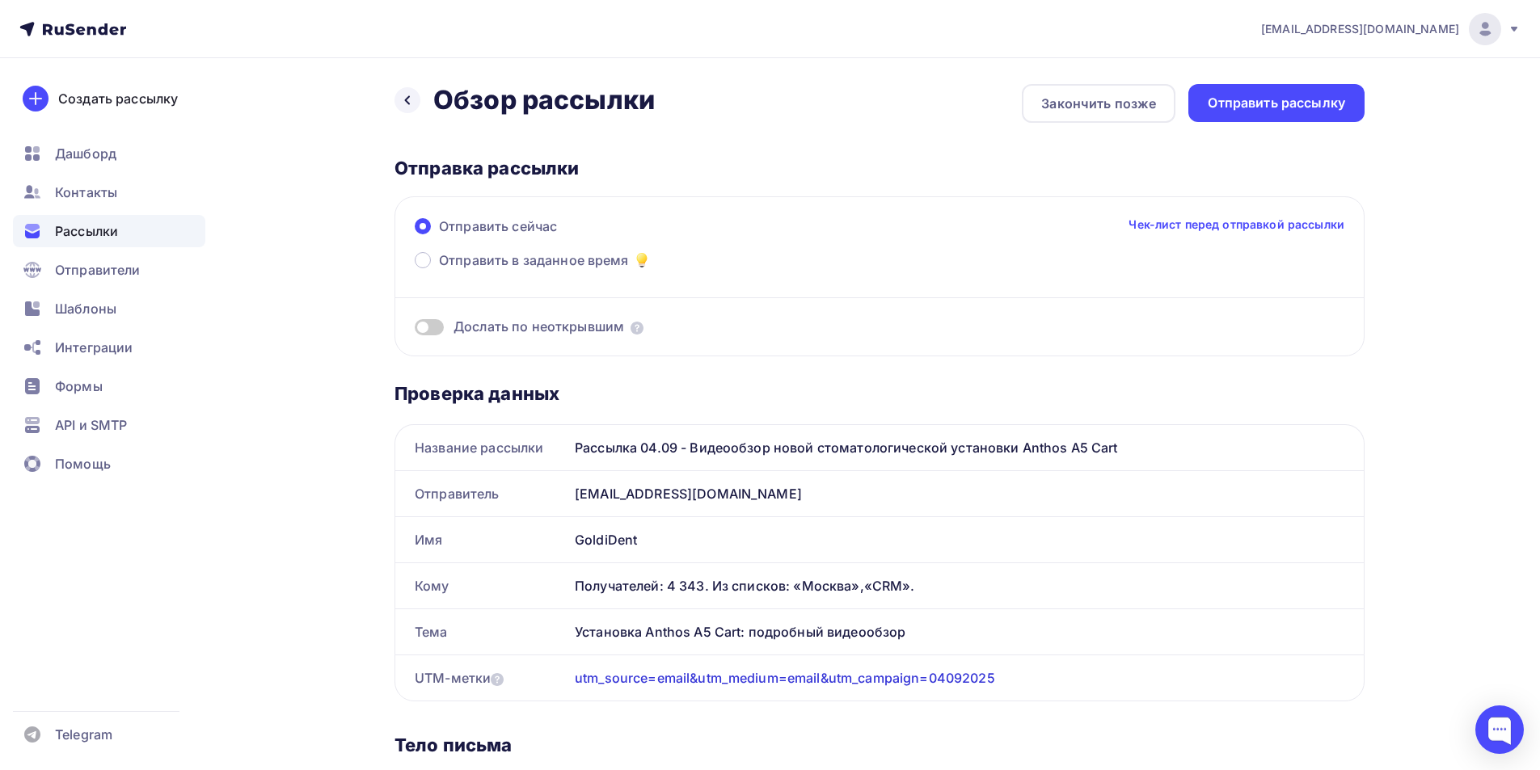
drag, startPoint x: 650, startPoint y: 553, endPoint x: 547, endPoint y: 542, distance: 103.3
click at [547, 542] on div "Имя GoldiDent" at bounding box center [879, 539] width 968 height 45
copy div "Имя GoldiDent"
click at [673, 545] on div "GoldiDent" at bounding box center [965, 539] width 795 height 45
click at [1273, 111] on div "Отправить рассылку" at bounding box center [1276, 103] width 137 height 19
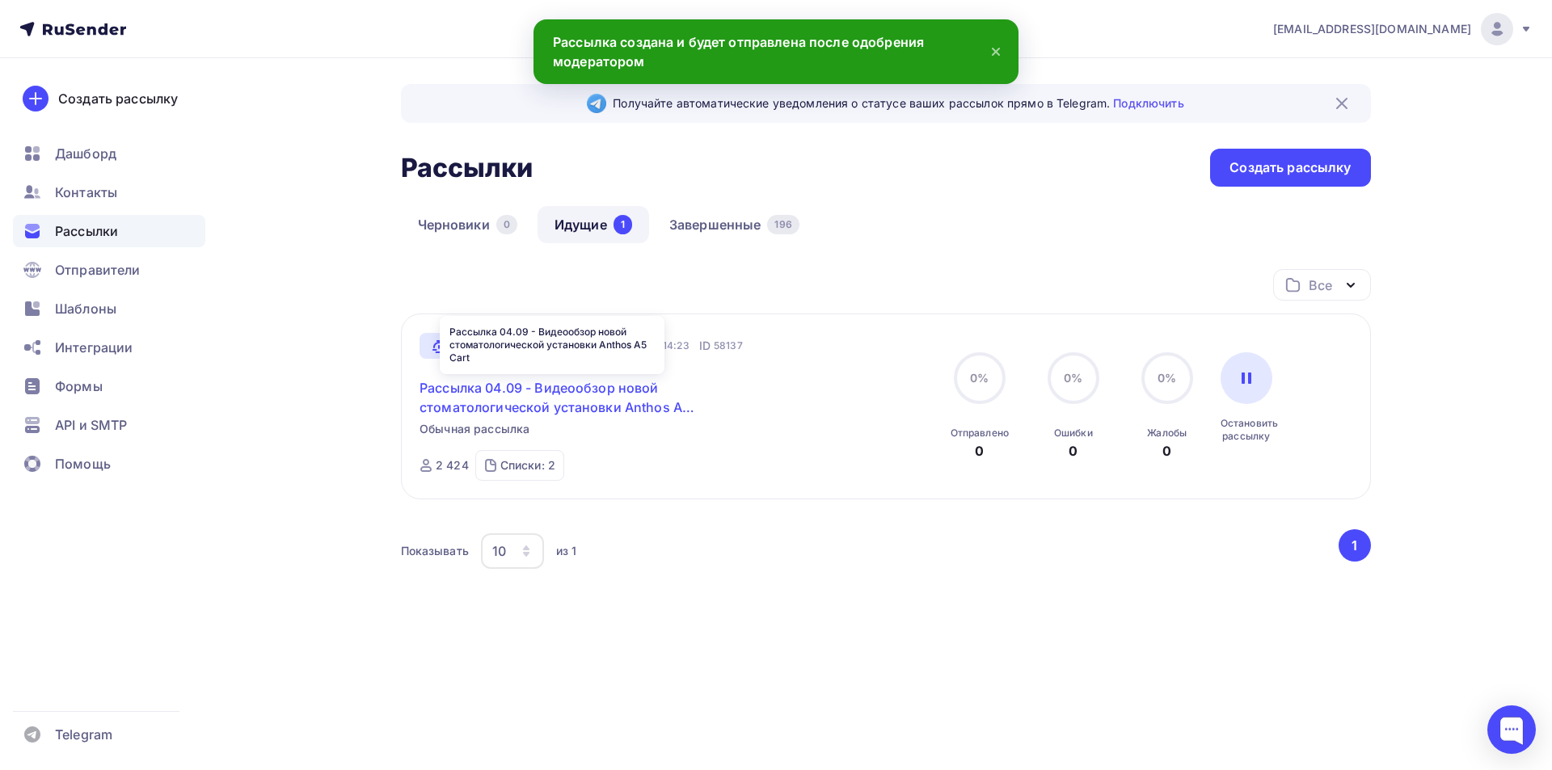
click at [577, 393] on link "Рассылка 04.09 - Видеообзор новой стоматологической установки Anthos A5 Cart" at bounding box center [558, 397] width 277 height 39
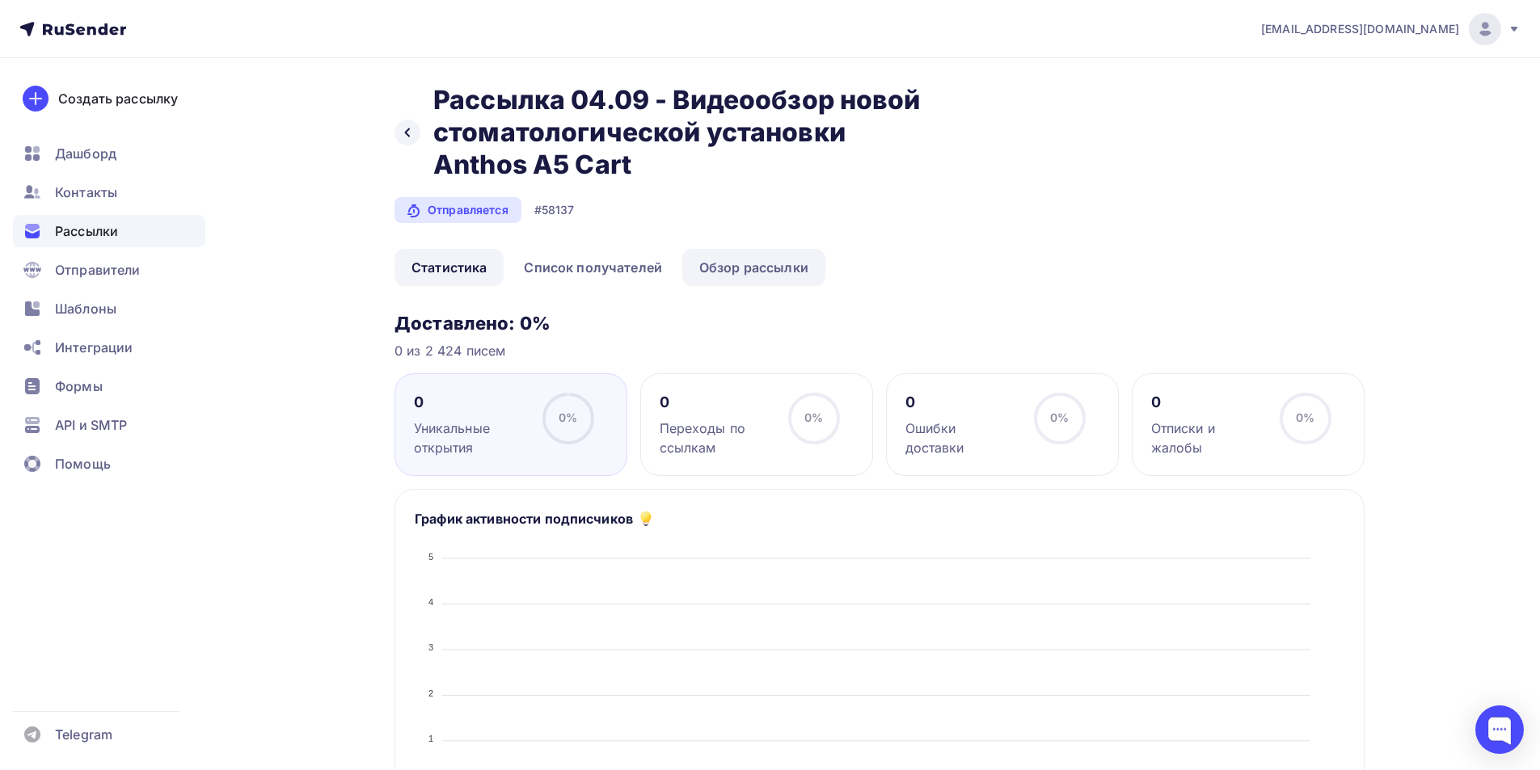
click at [754, 269] on link "Обзор рассылки" at bounding box center [753, 267] width 143 height 37
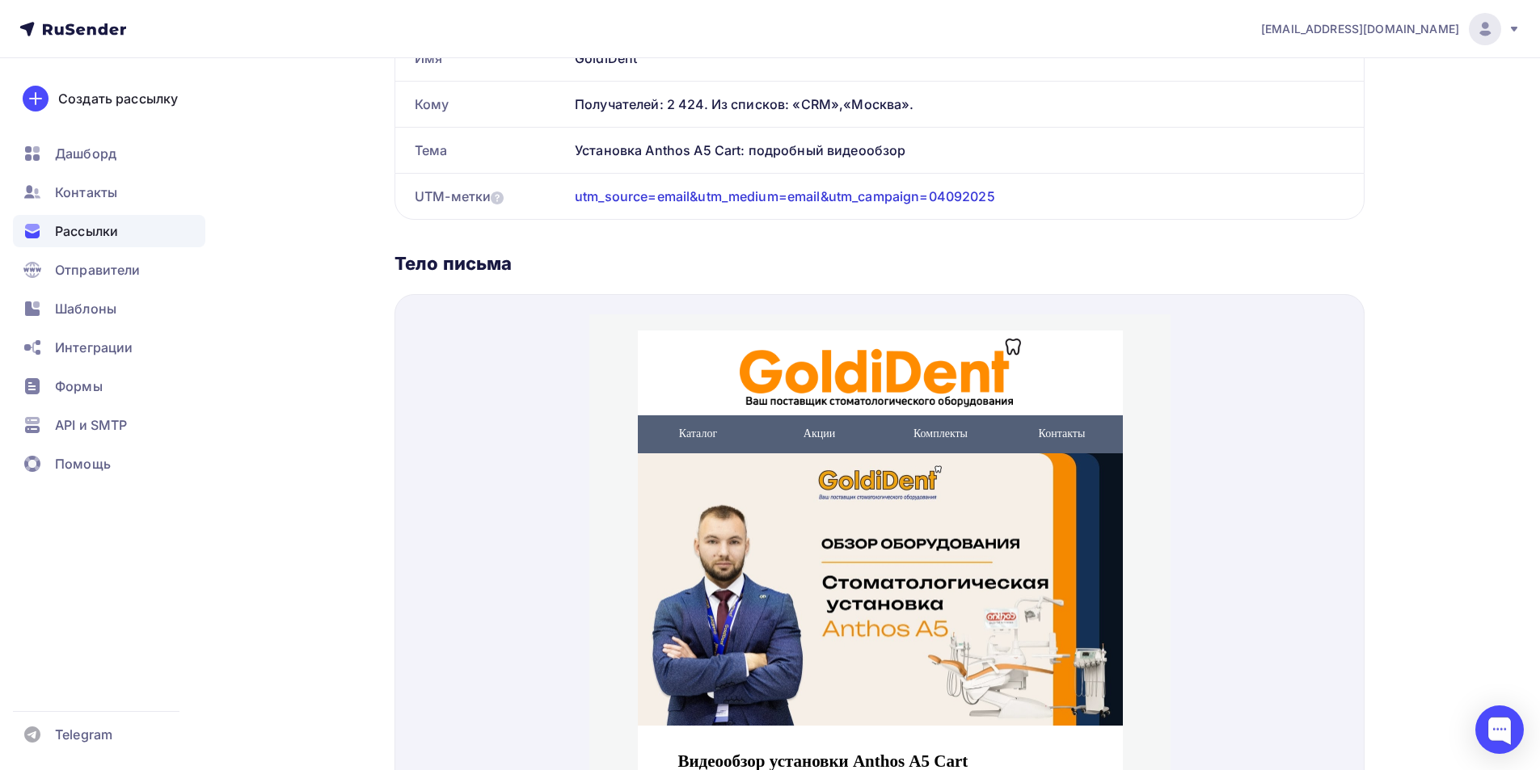
scroll to position [149, 0]
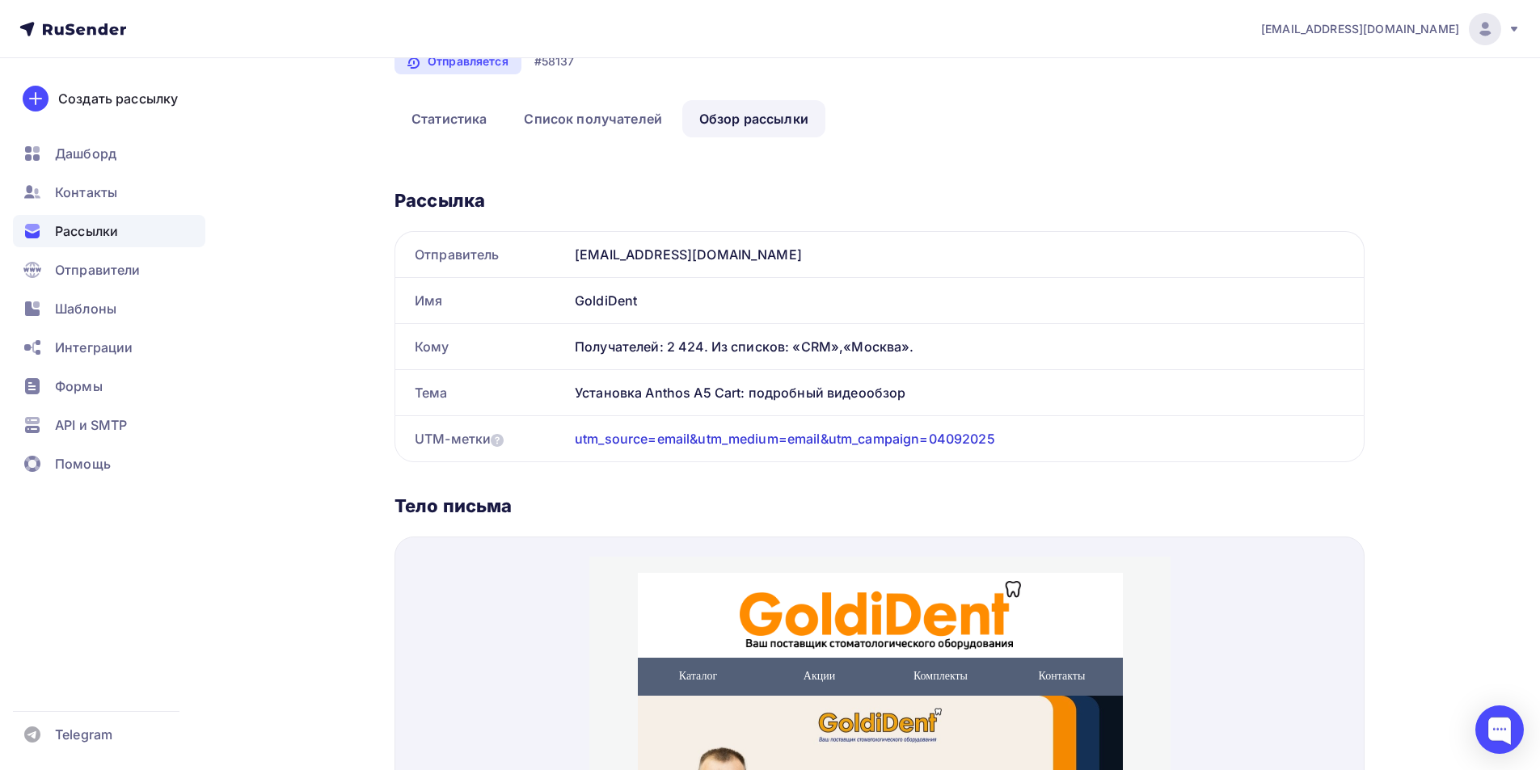
click at [84, 237] on span "Рассылки" at bounding box center [86, 230] width 63 height 19
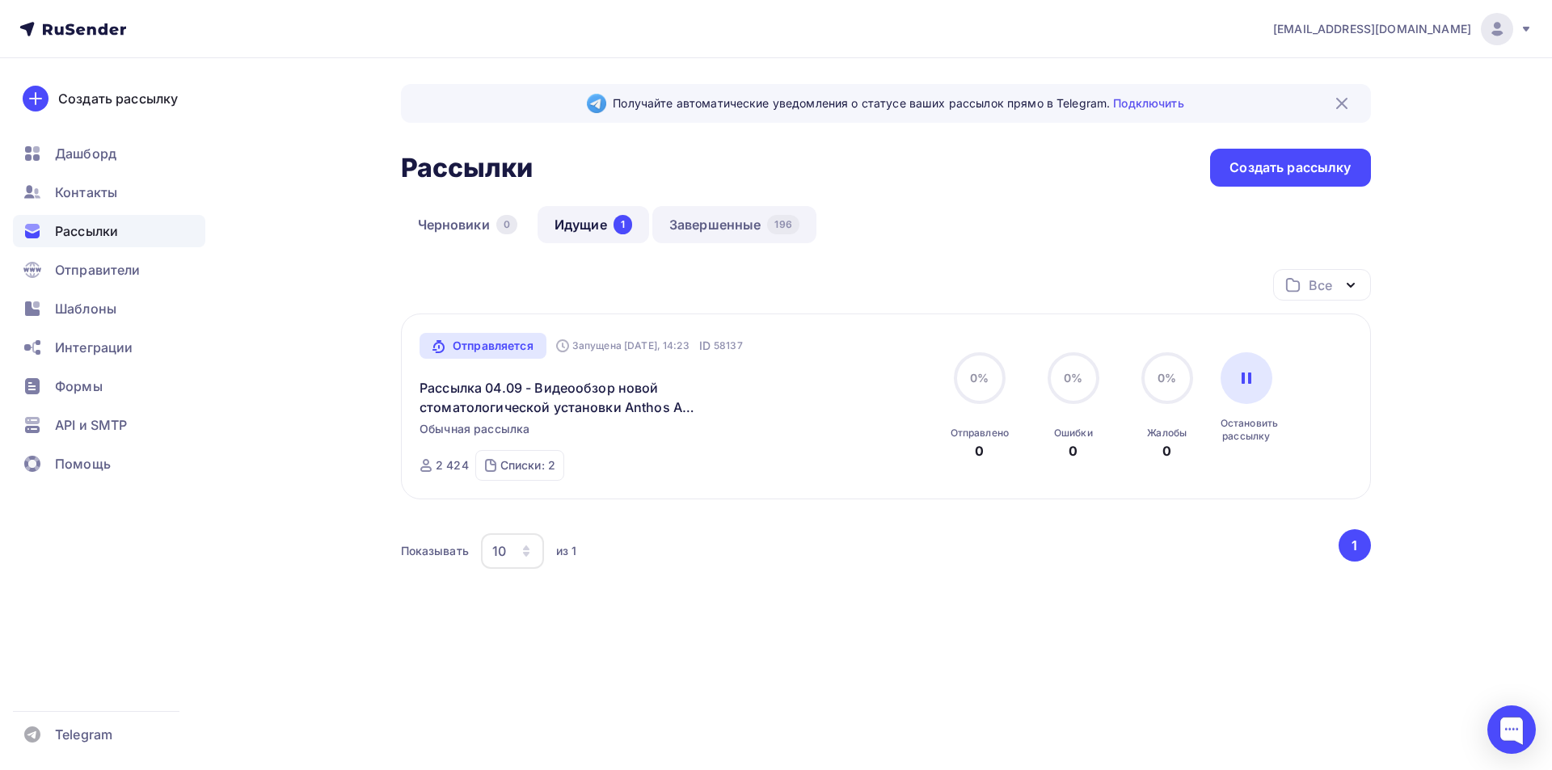
click at [725, 232] on link "Завершенные 196" at bounding box center [734, 224] width 164 height 37
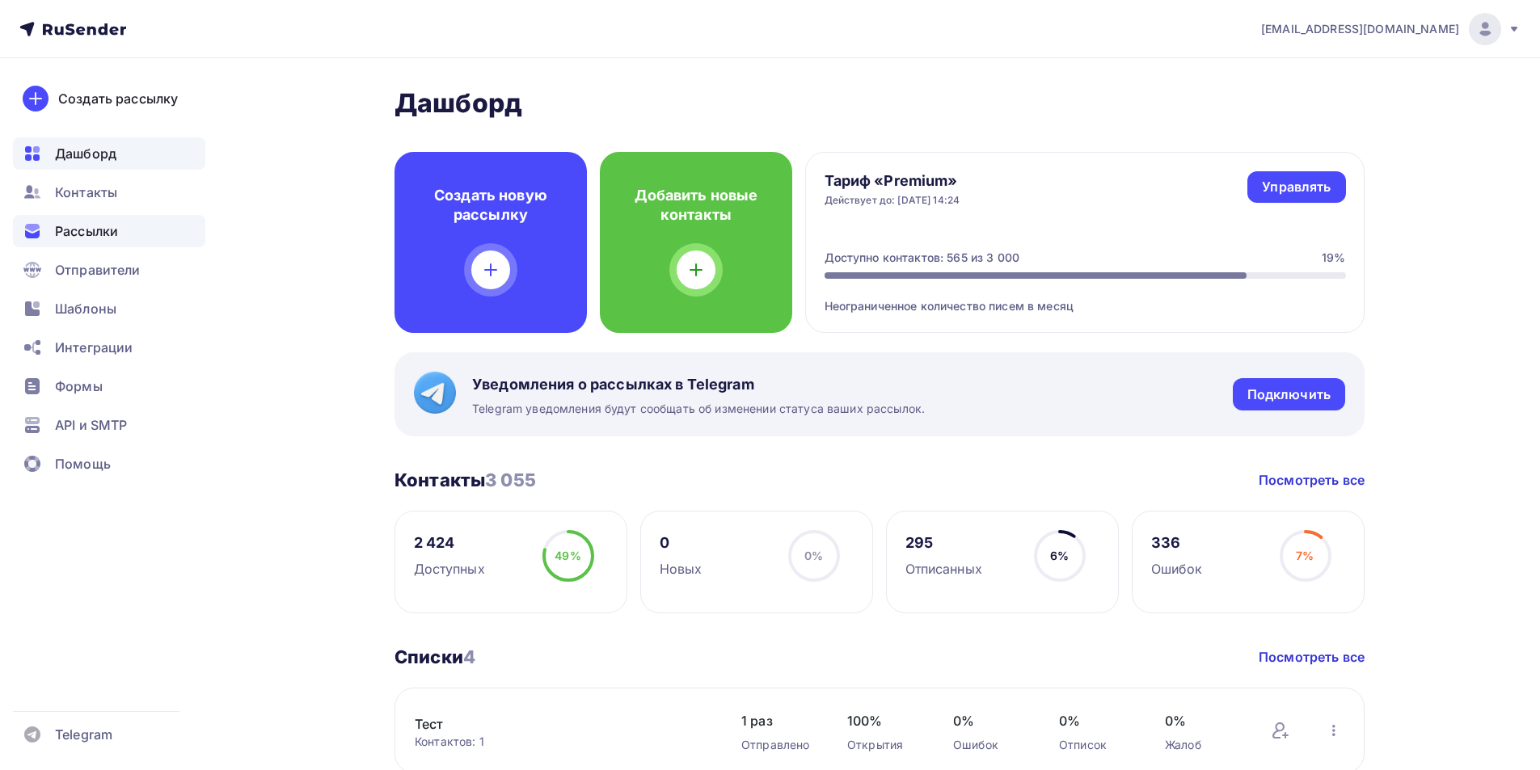
click at [77, 239] on span "Рассылки" at bounding box center [86, 230] width 63 height 19
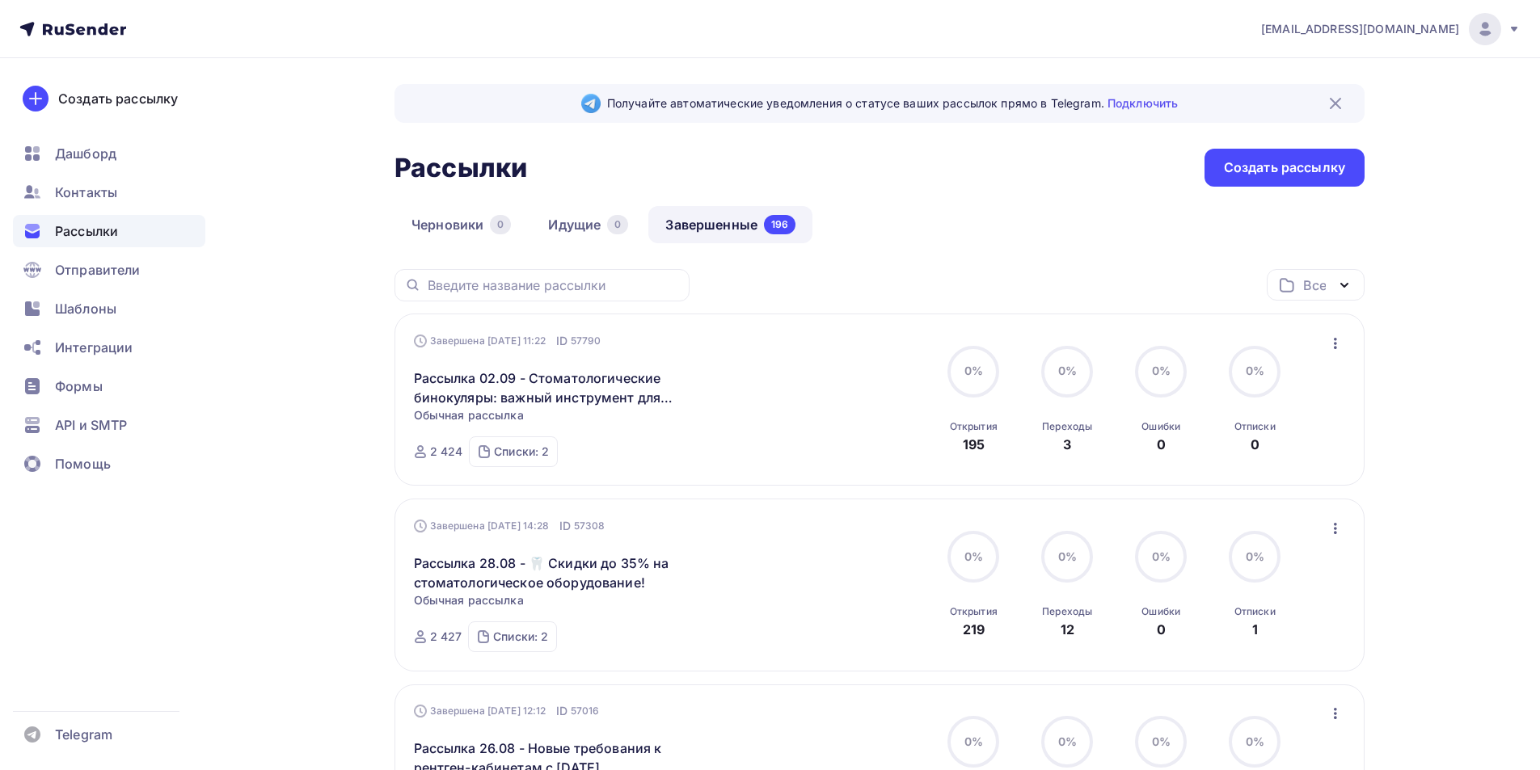
click at [732, 227] on link "Завершенные 196" at bounding box center [730, 224] width 164 height 37
click at [722, 222] on link "Завершенные 196" at bounding box center [730, 224] width 164 height 37
click at [732, 217] on link "Завершенные 196" at bounding box center [730, 224] width 164 height 37
click at [611, 277] on input "text" at bounding box center [554, 285] width 252 height 18
paste input "Видеообзор новой стоматологической установки Anthos A5 Cart"
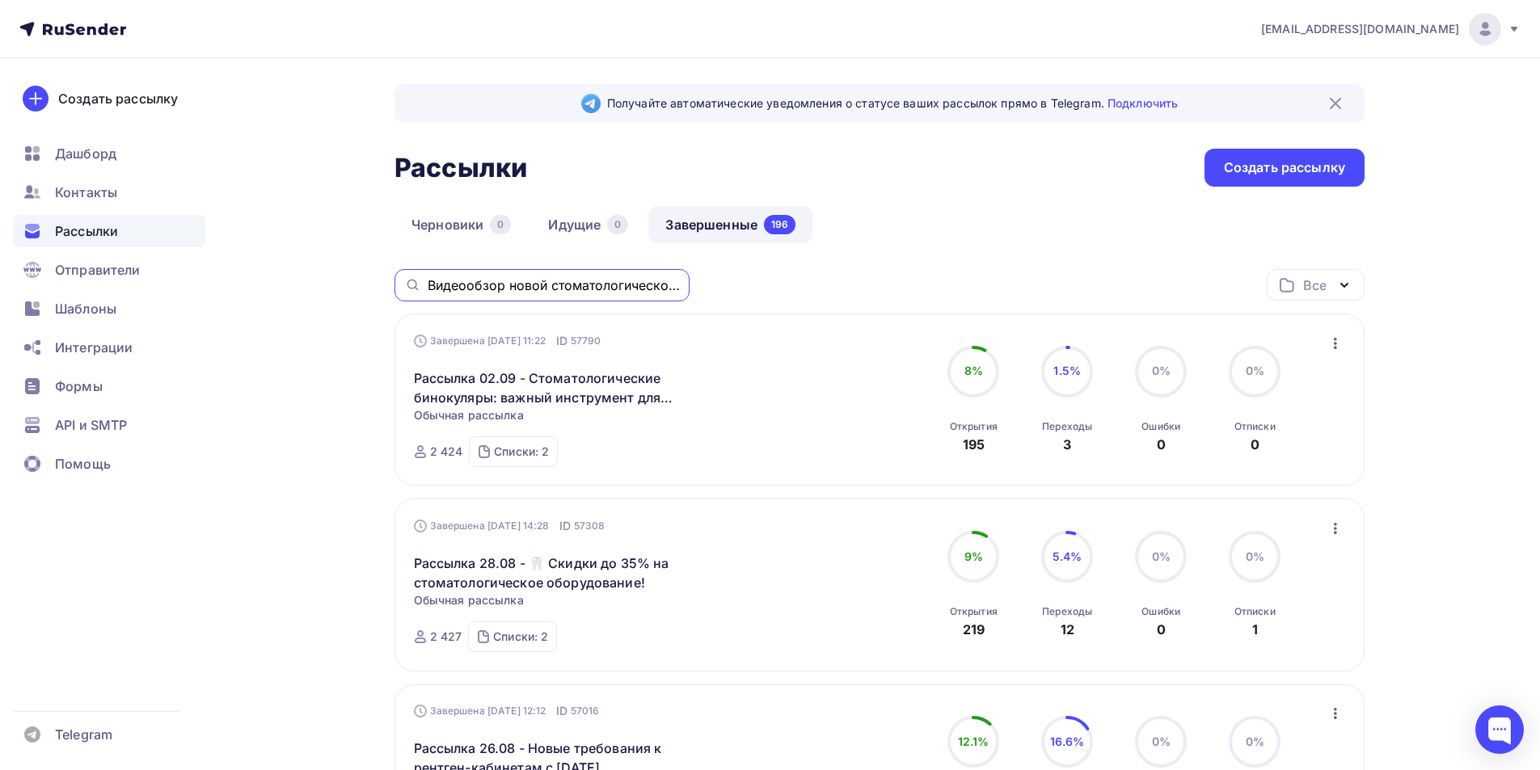
drag, startPoint x: 586, startPoint y: 286, endPoint x: 373, endPoint y: 281, distance: 212.7
drag, startPoint x: 473, startPoint y: 288, endPoint x: 591, endPoint y: 296, distance: 118.3
click at [590, 295] on div "Anthos A5 Cart" at bounding box center [541, 285] width 295 height 32
type input "Anthos"
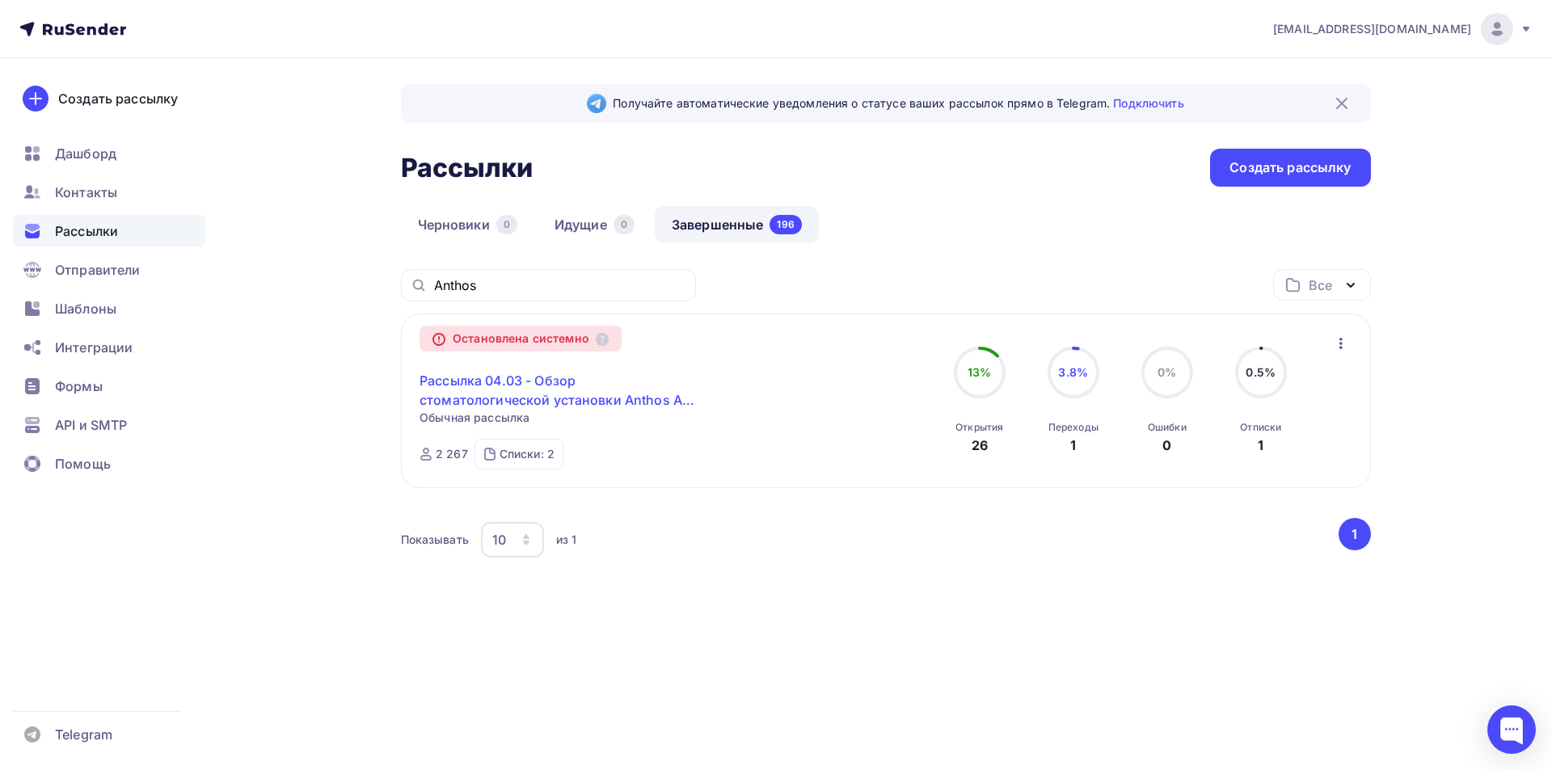
click at [519, 399] on link "Рассылка 04.03 - Обзор стоматологической установки Anthos A5 Cart" at bounding box center [558, 390] width 277 height 39
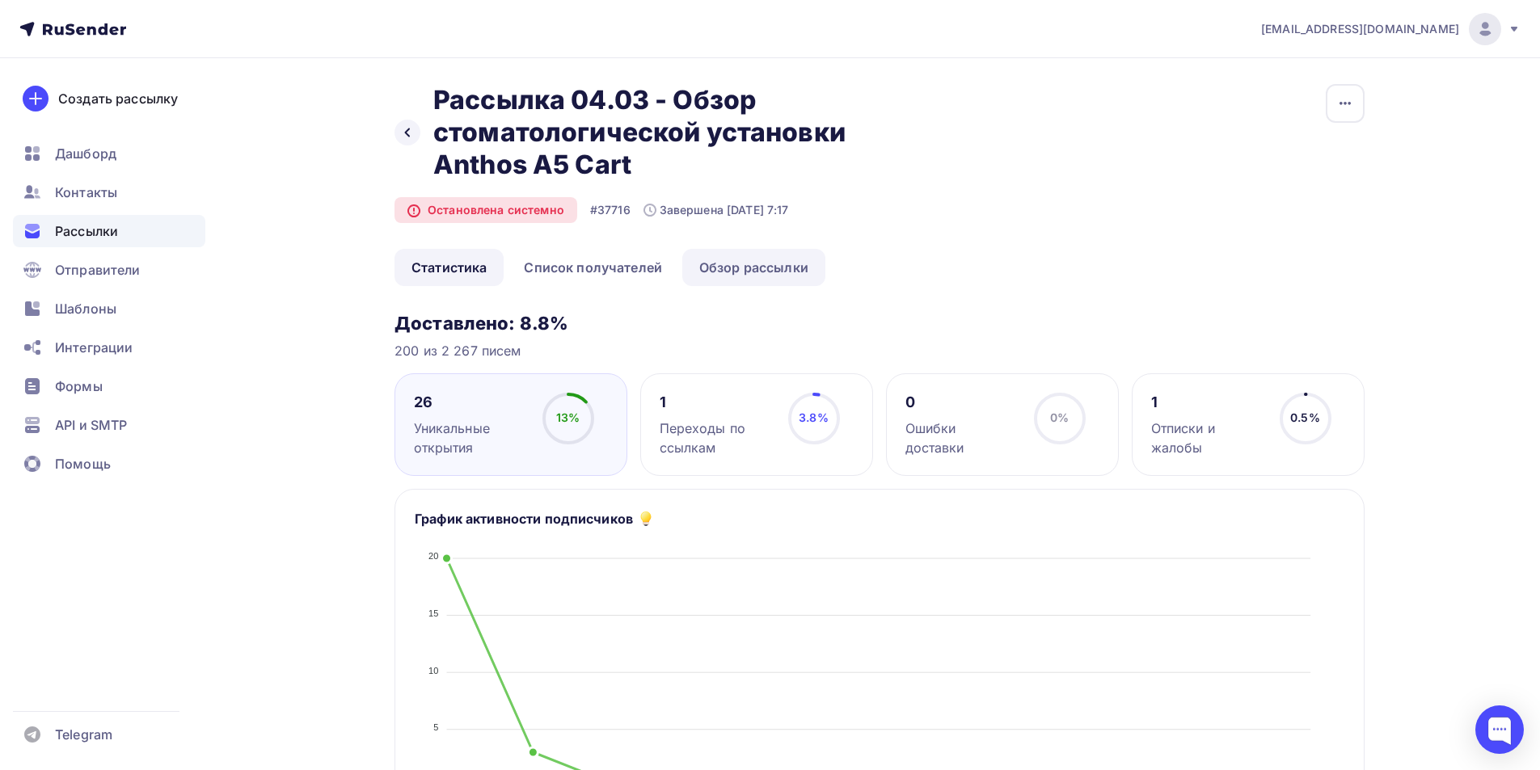
drag, startPoint x: 752, startPoint y: 268, endPoint x: 749, endPoint y: 285, distance: 16.3
click at [751, 268] on link "Обзор рассылки" at bounding box center [753, 267] width 143 height 37
